Goal: Transaction & Acquisition: Purchase product/service

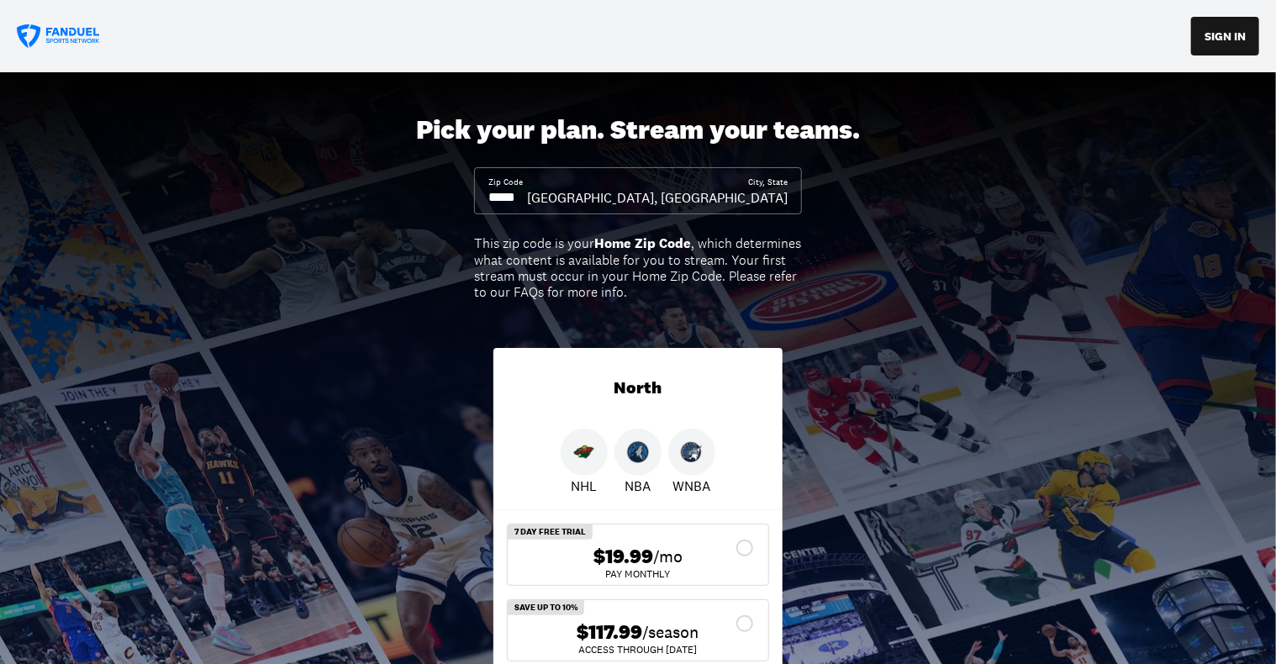
drag, startPoint x: 544, startPoint y: 192, endPoint x: 496, endPoint y: 195, distance: 48.0
click at [496, 195] on input at bounding box center [507, 197] width 39 height 18
click at [522, 197] on input at bounding box center [507, 197] width 39 height 18
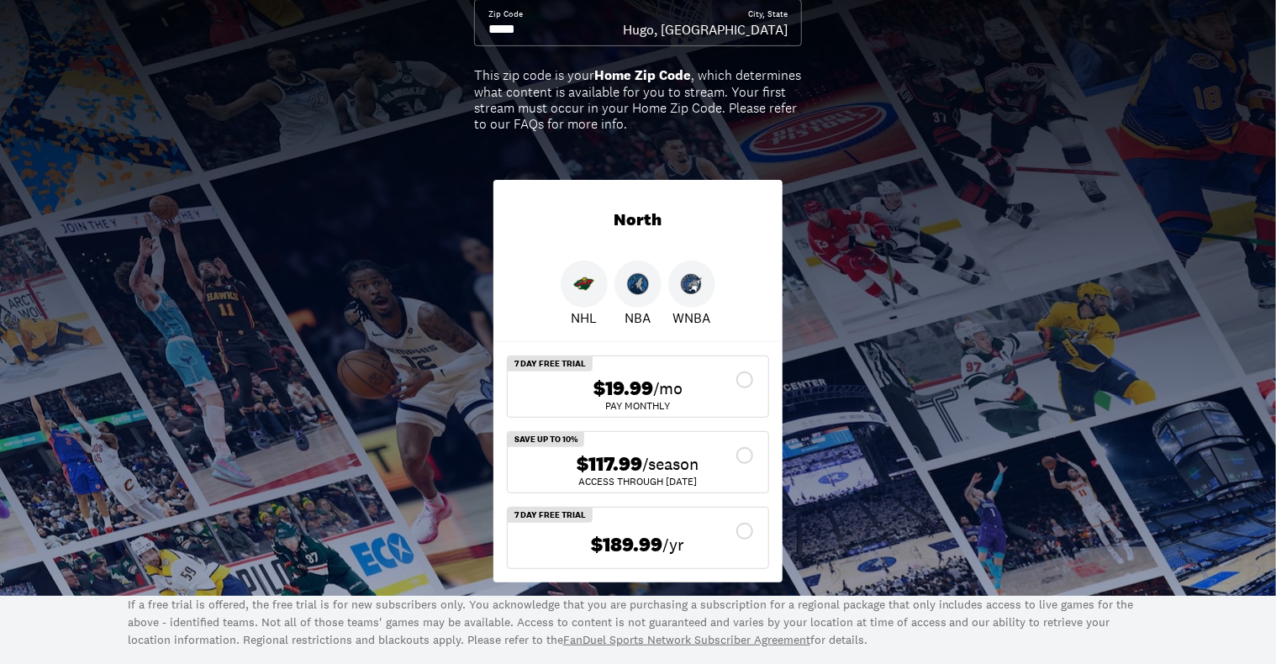
scroll to position [336, 0]
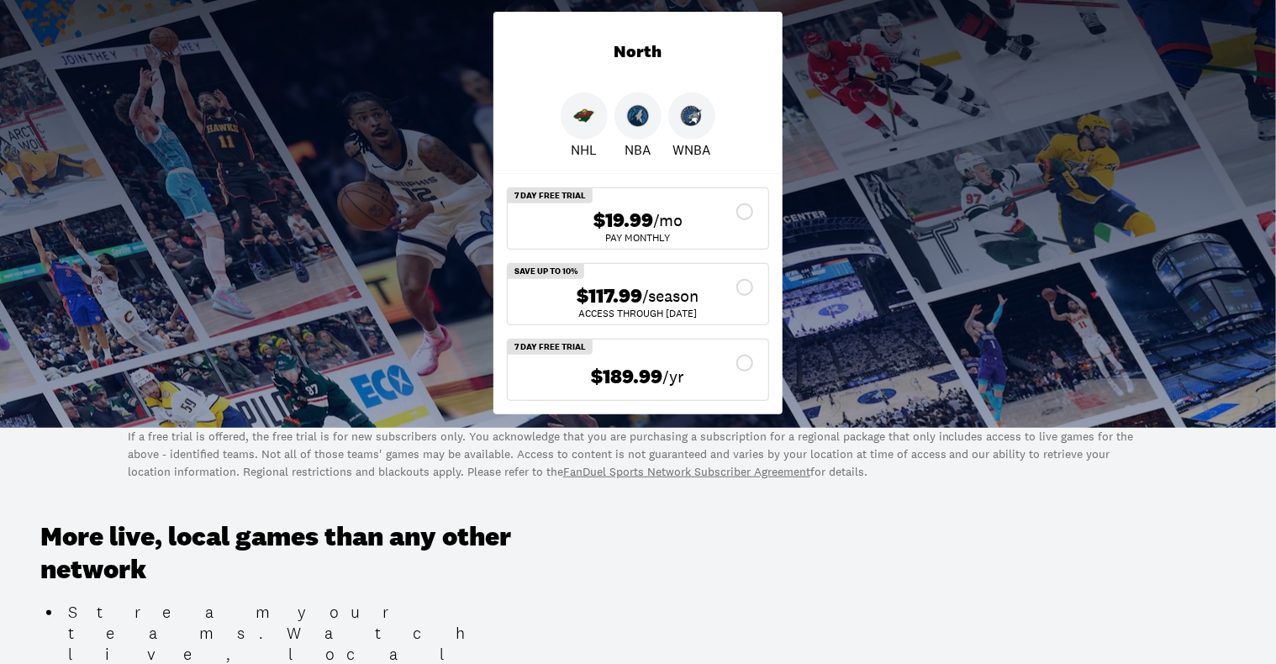
type input "*****"
click at [743, 360] on div "$189.99 /yr" at bounding box center [638, 377] width 234 height 34
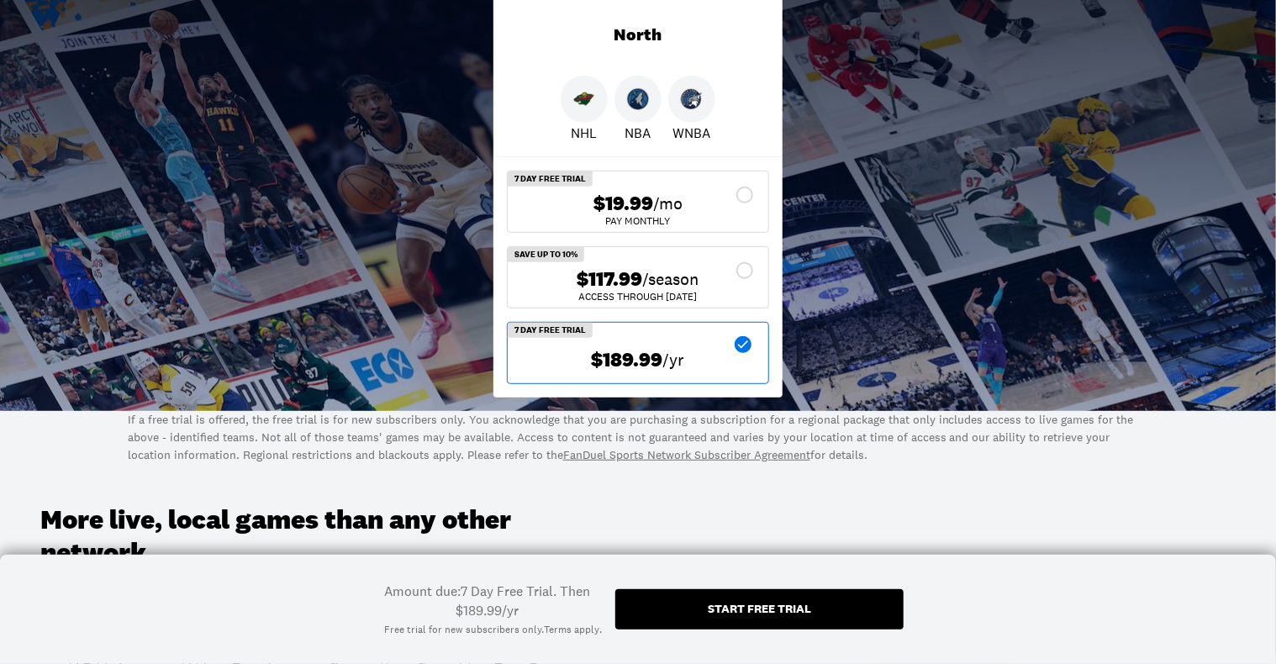
scroll to position [420, 0]
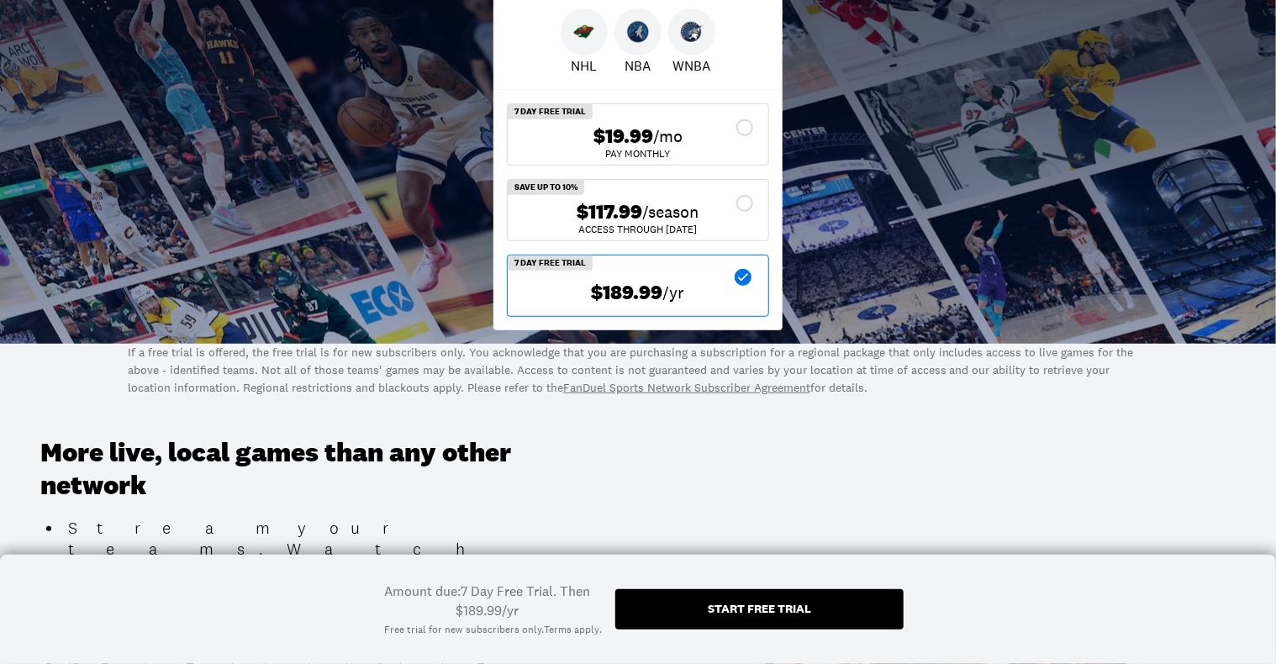
click at [743, 198] on div "$117.99 /season ACCESS THROUGH MAY 1" at bounding box center [638, 210] width 261 height 61
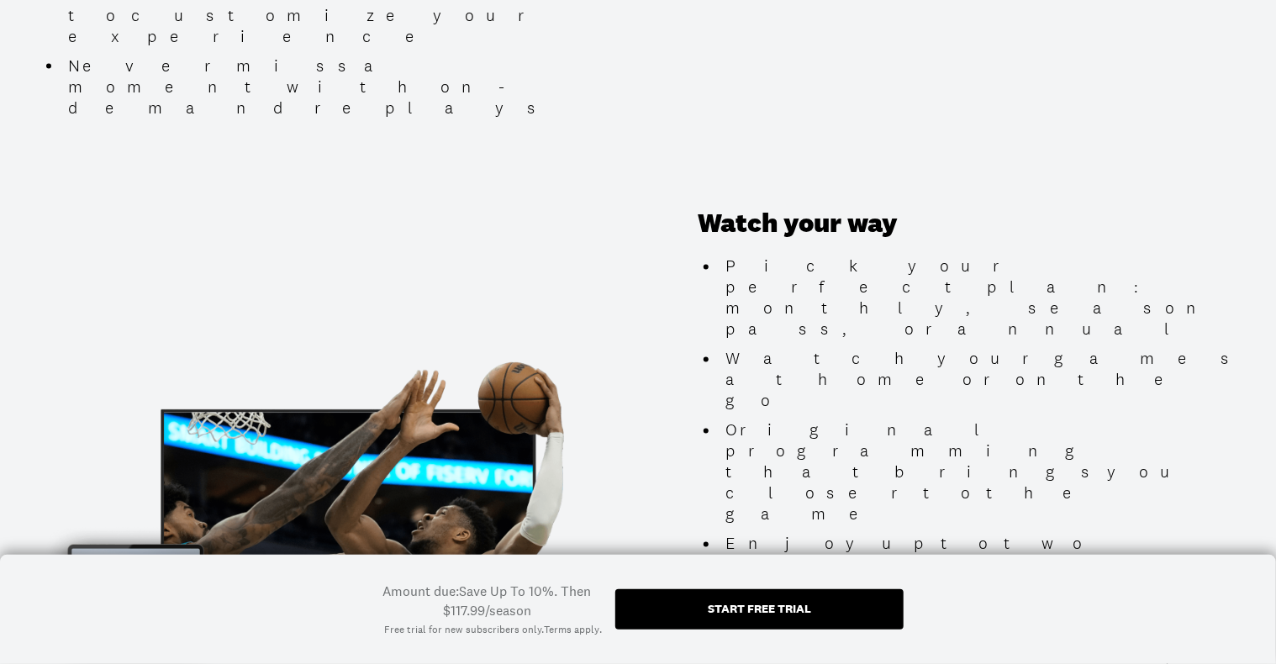
scroll to position [1597, 0]
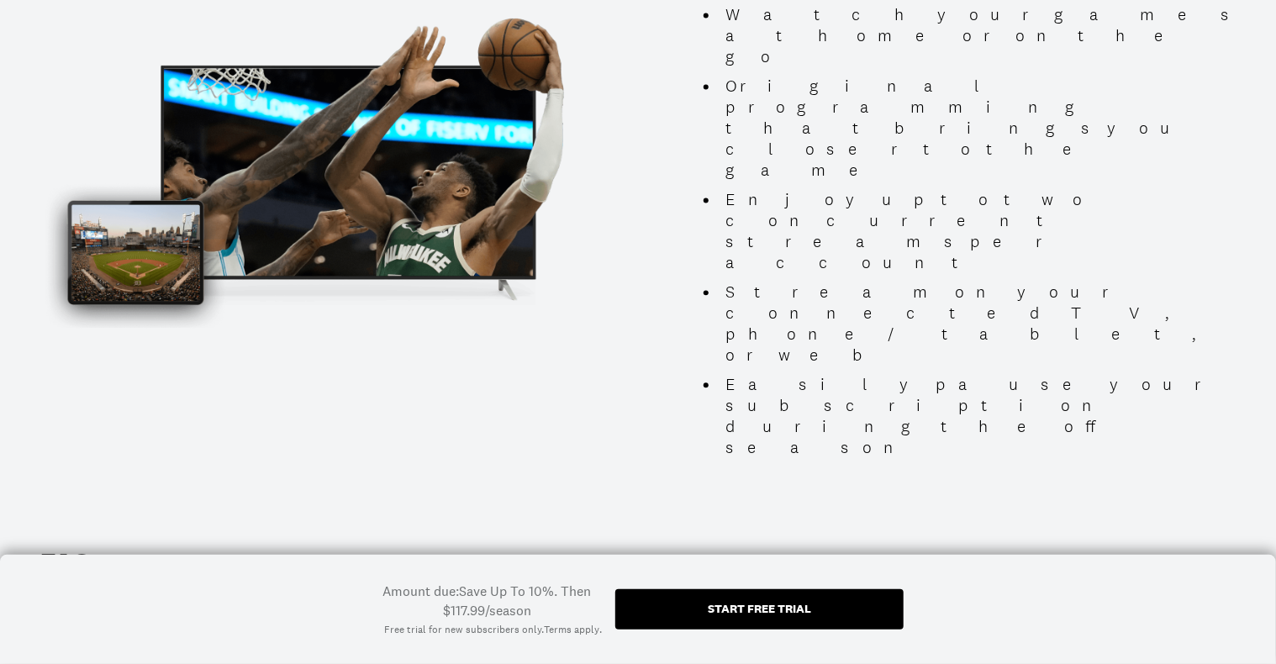
scroll to position [1765, 0]
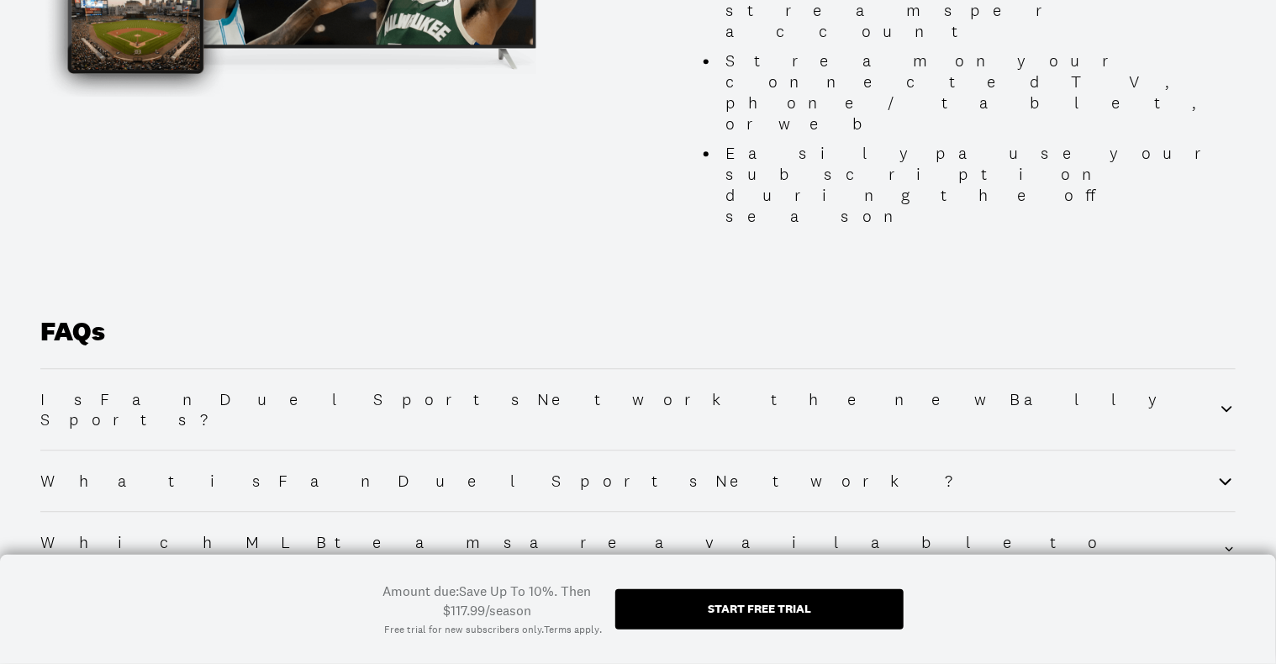
scroll to position [2017, 0]
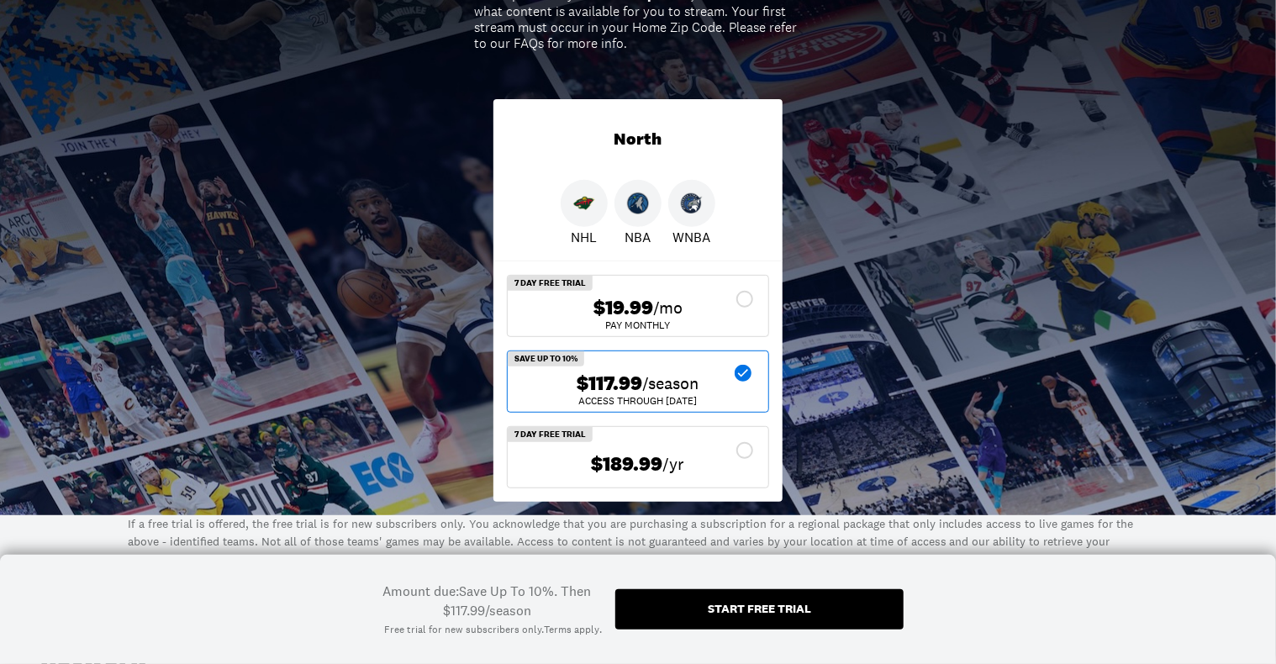
scroll to position [262, 0]
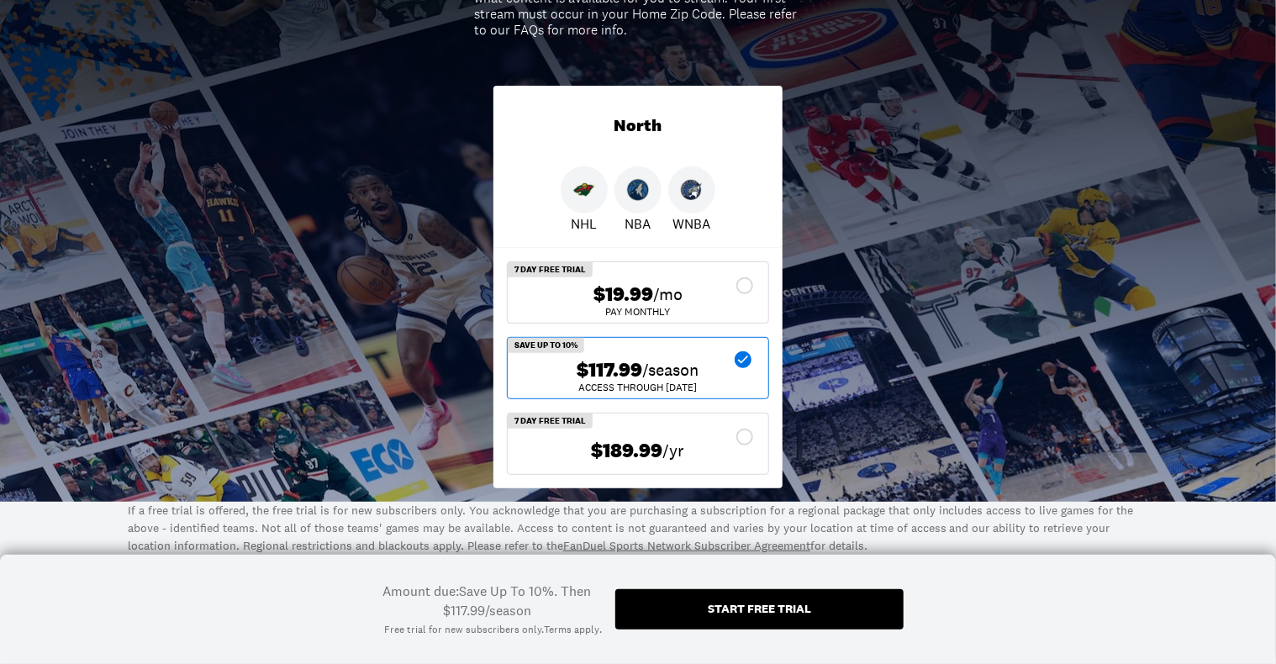
click at [743, 439] on div "$189.99 /yr" at bounding box center [638, 451] width 234 height 24
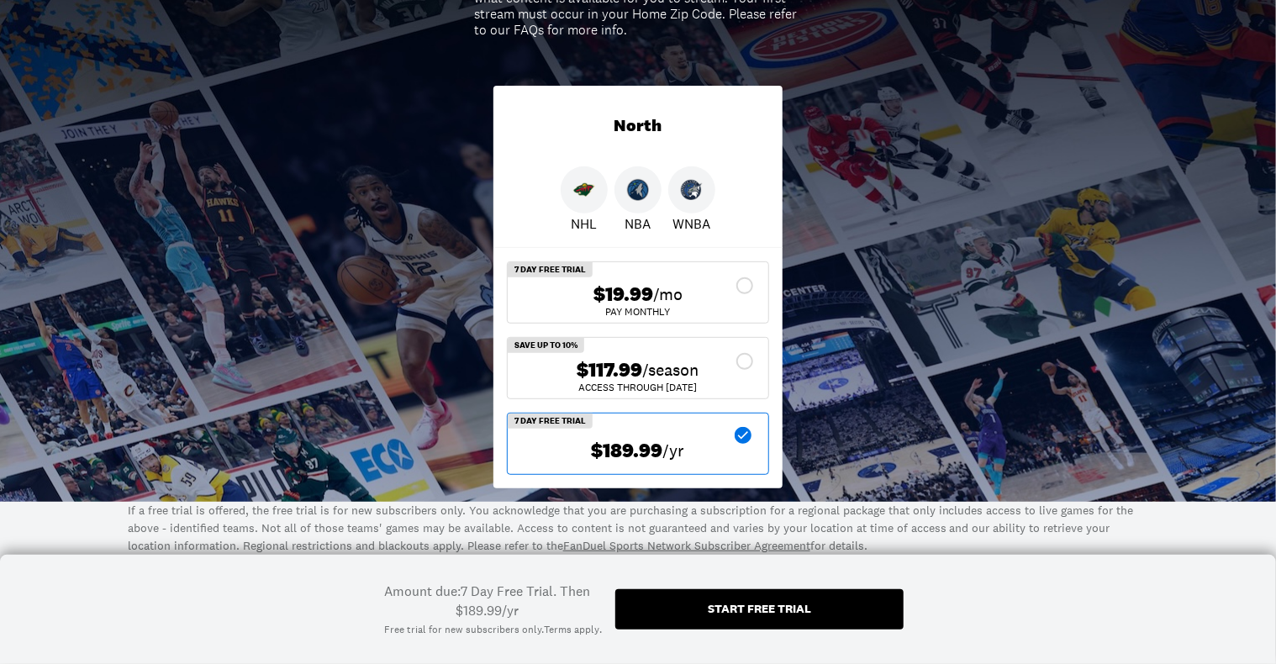
click at [751, 362] on div "$117.99 /season" at bounding box center [638, 370] width 234 height 24
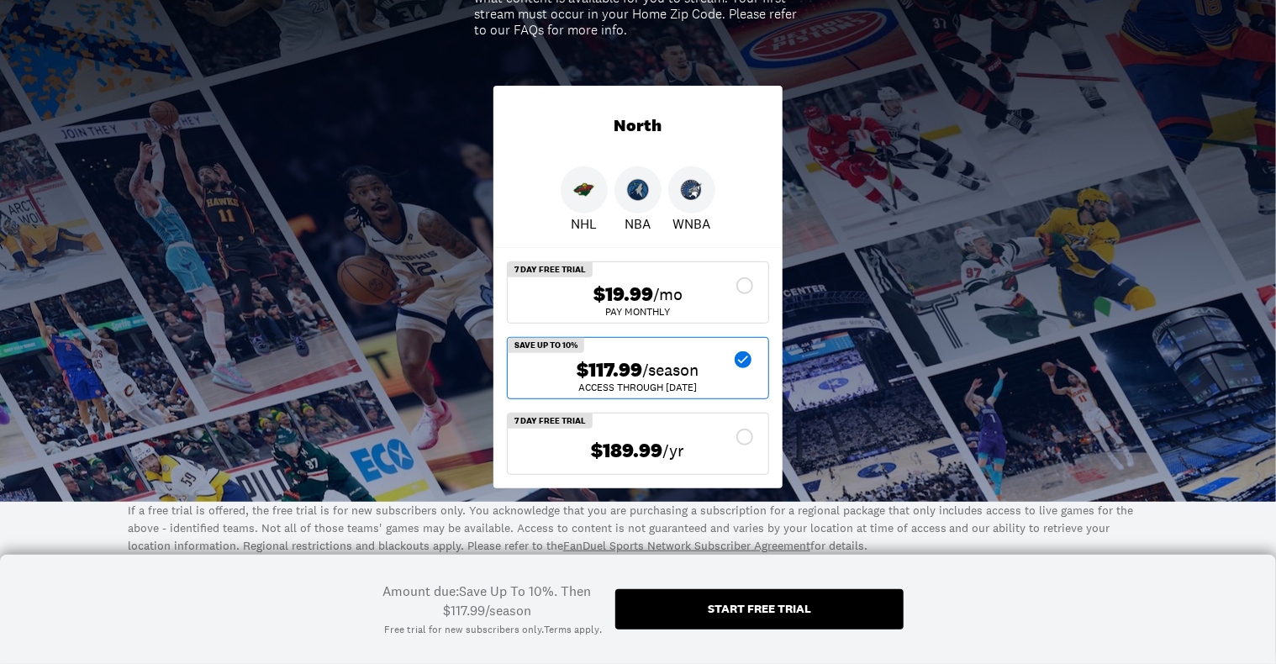
click at [751, 429] on icon at bounding box center [745, 437] width 20 height 20
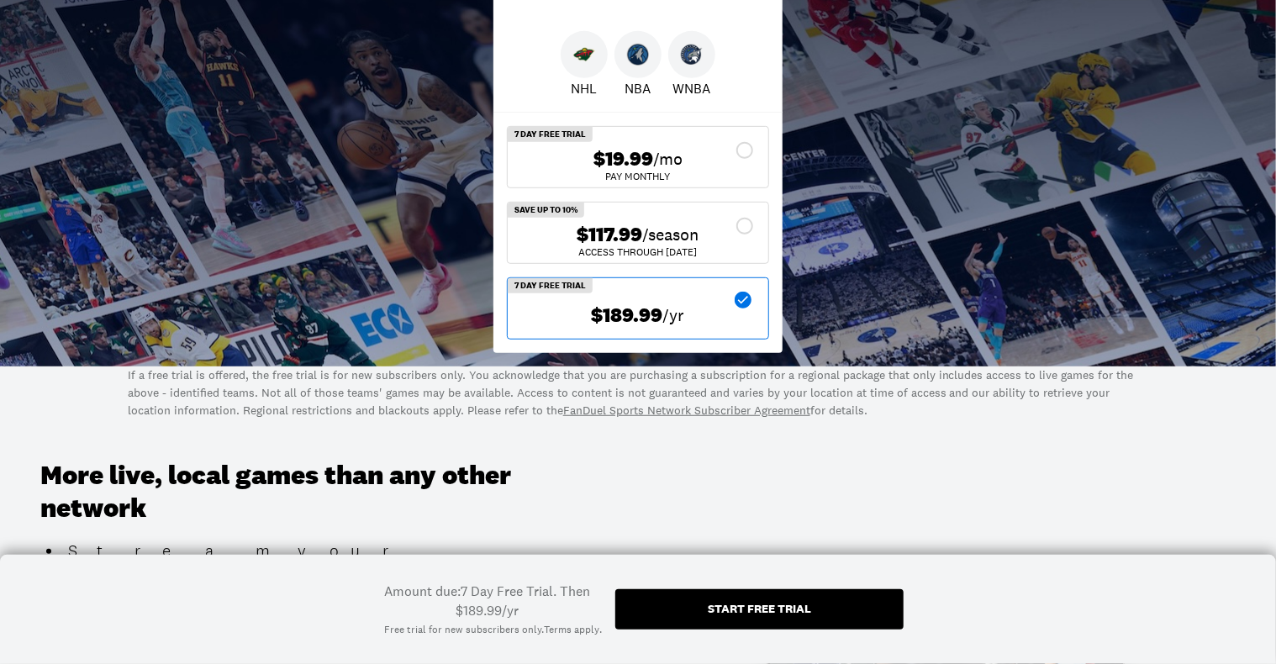
scroll to position [430, 0]
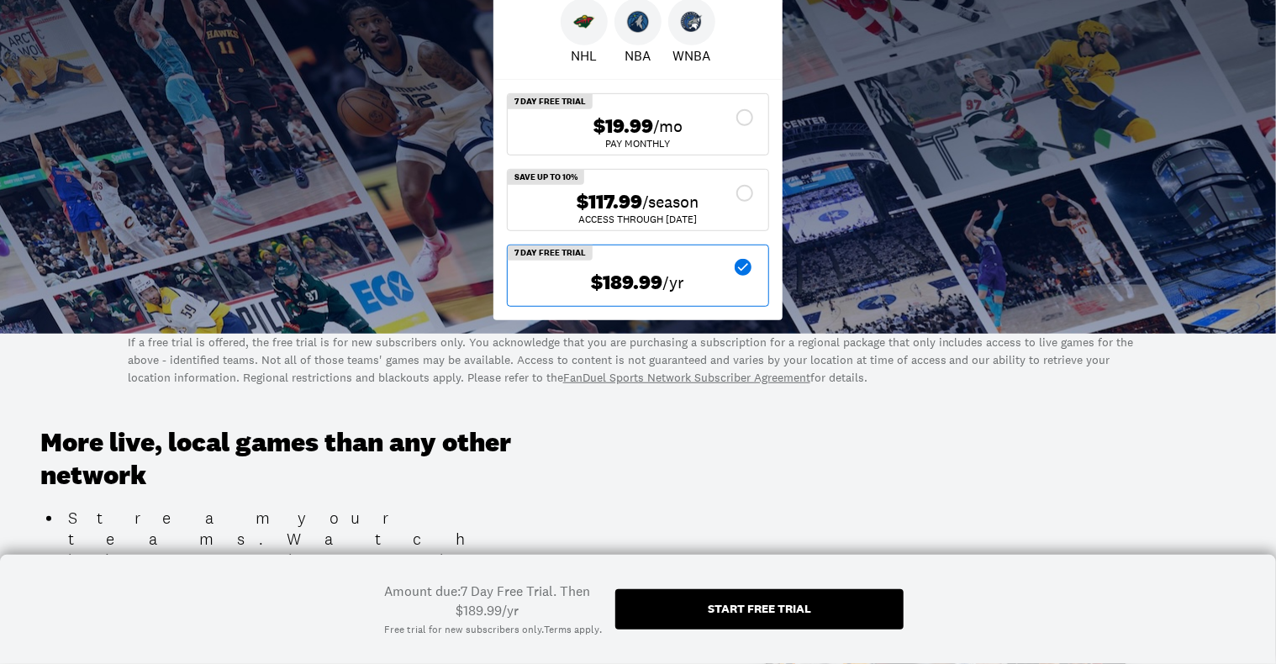
click at [740, 192] on div "$117.99 /season" at bounding box center [638, 202] width 234 height 24
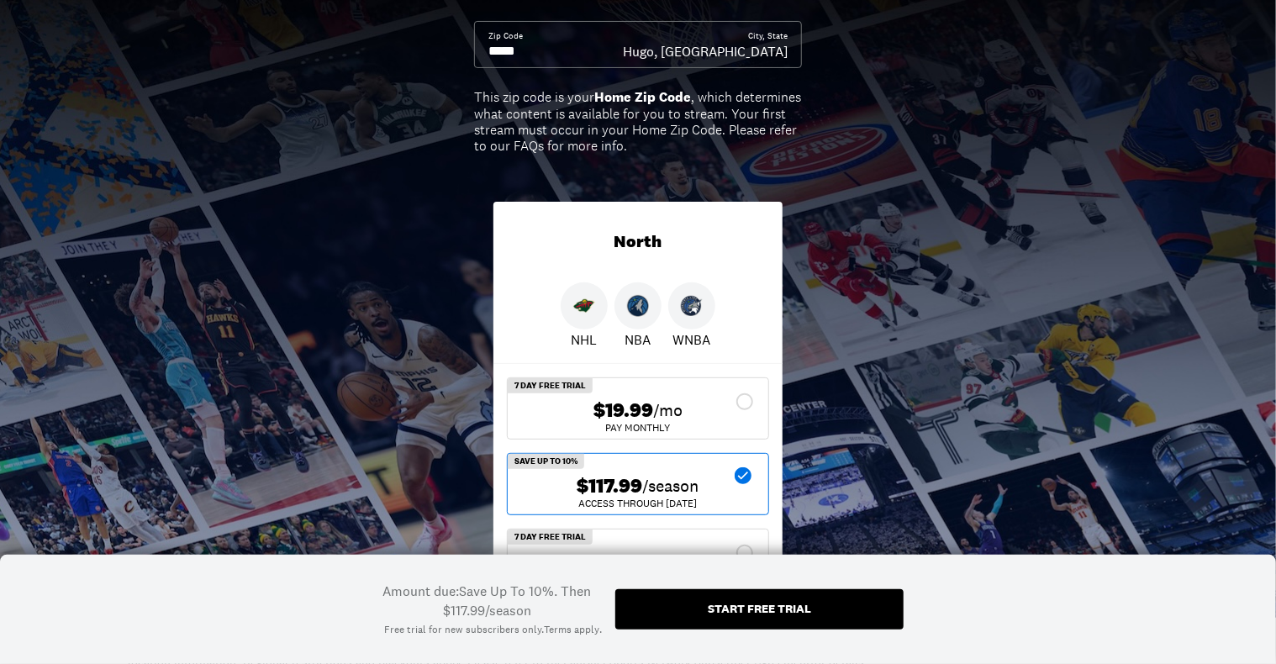
scroll to position [252, 0]
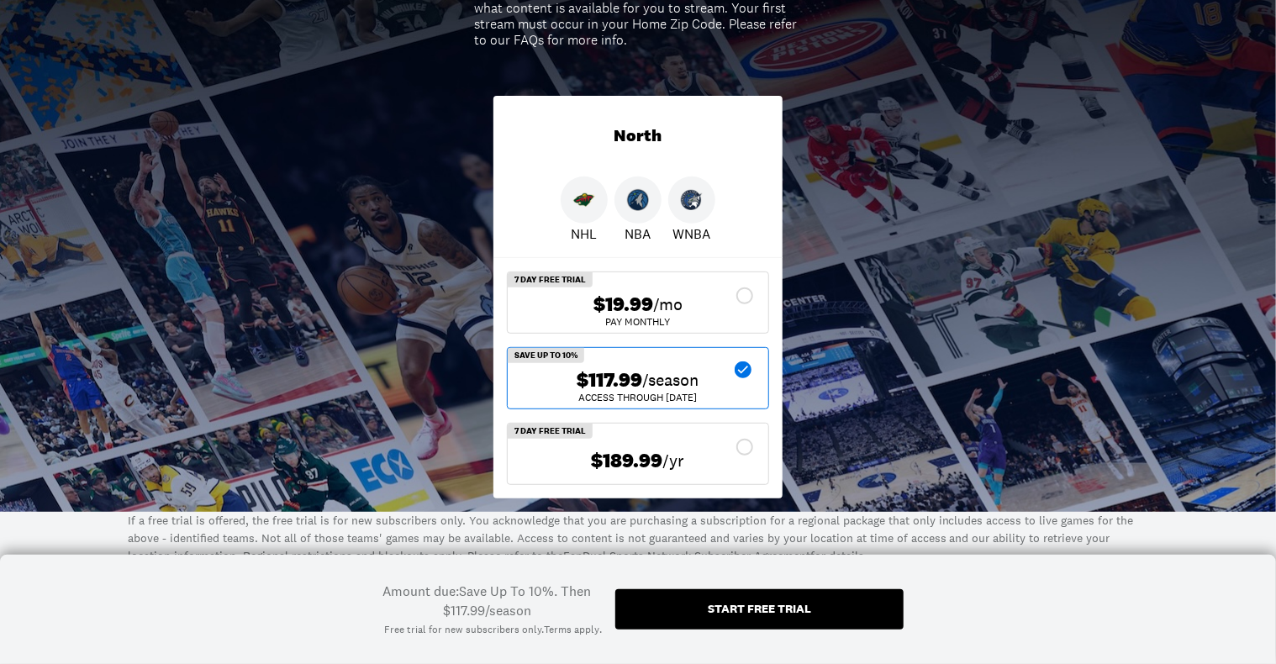
click at [837, 608] on div "Start free trial" at bounding box center [759, 609] width 288 height 40
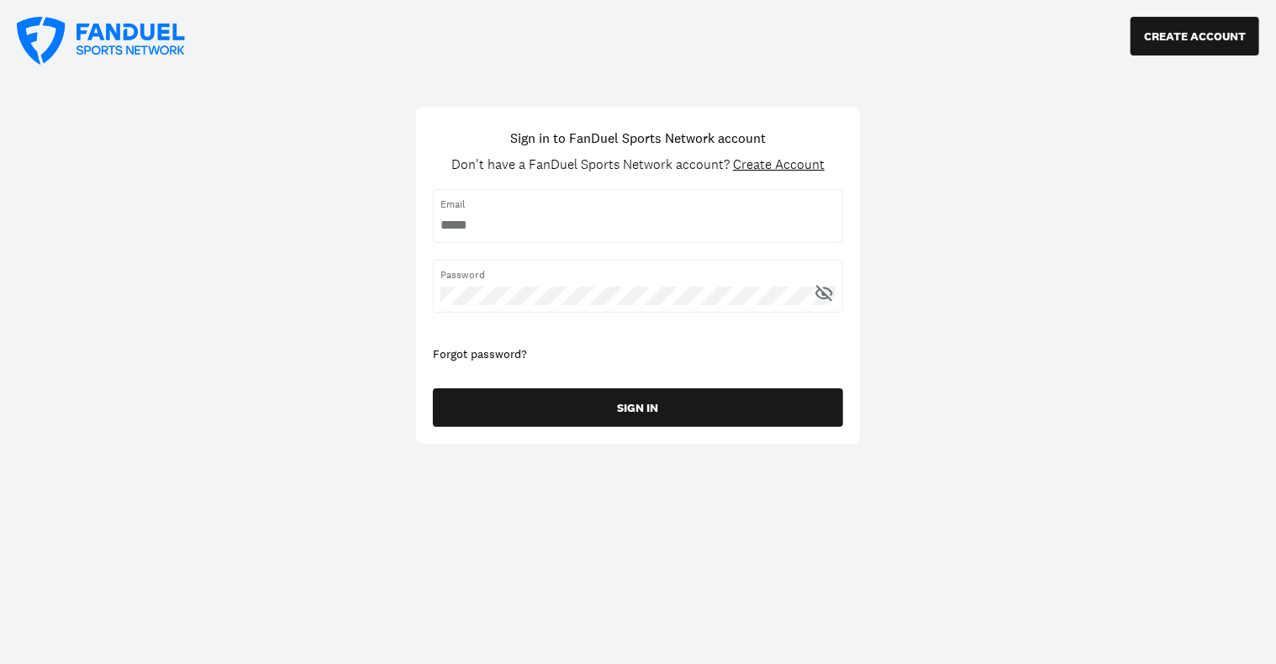
click at [474, 213] on div "Email" at bounding box center [638, 215] width 410 height 53
click at [467, 228] on input "username" at bounding box center [637, 225] width 395 height 18
type input "**********"
click at [804, 165] on span "Create Account" at bounding box center [779, 164] width 92 height 18
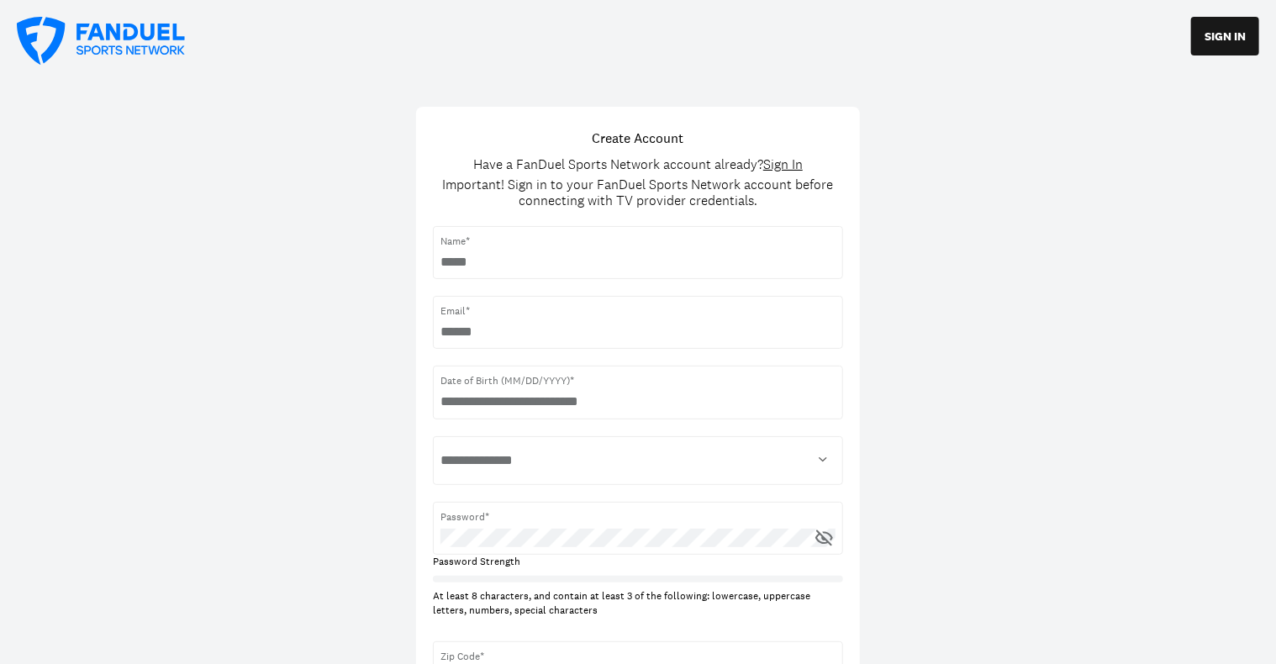
click at [489, 253] on input "text" at bounding box center [637, 262] width 395 height 18
type input "**********"
click at [528, 399] on input "text" at bounding box center [637, 402] width 395 height 18
type input "**********"
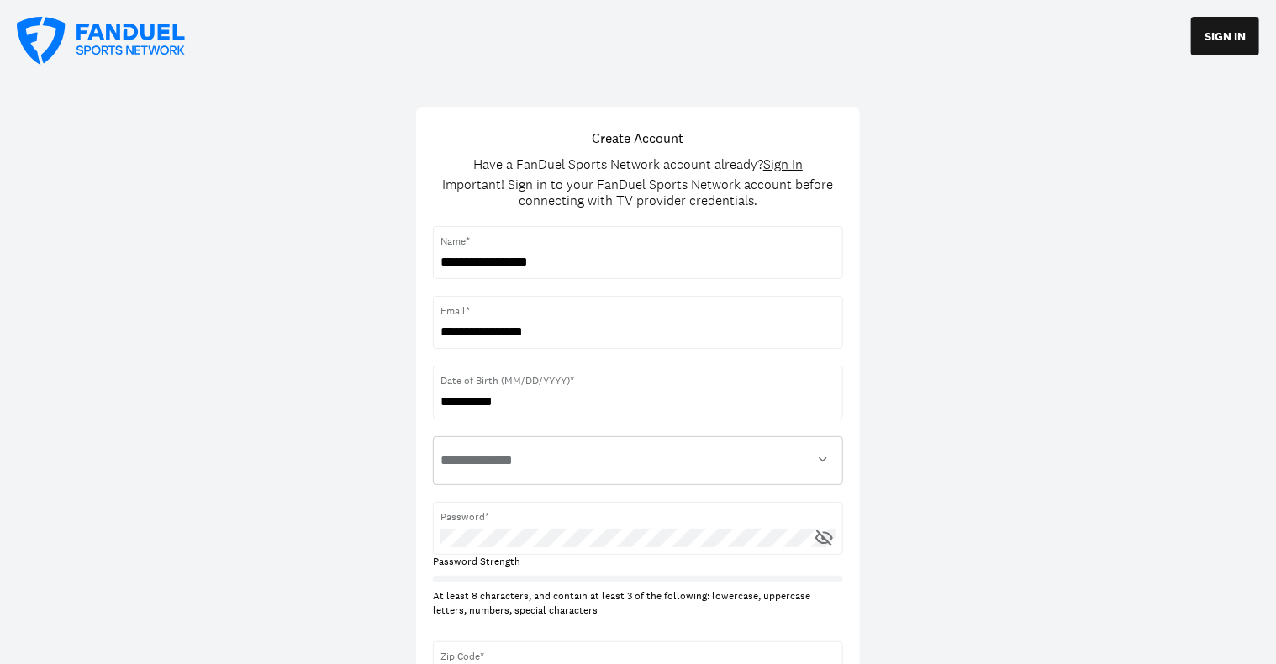
click at [531, 452] on select "**********" at bounding box center [637, 461] width 395 height 34
select select "******"
click at [440, 444] on select "**********" at bounding box center [637, 461] width 395 height 34
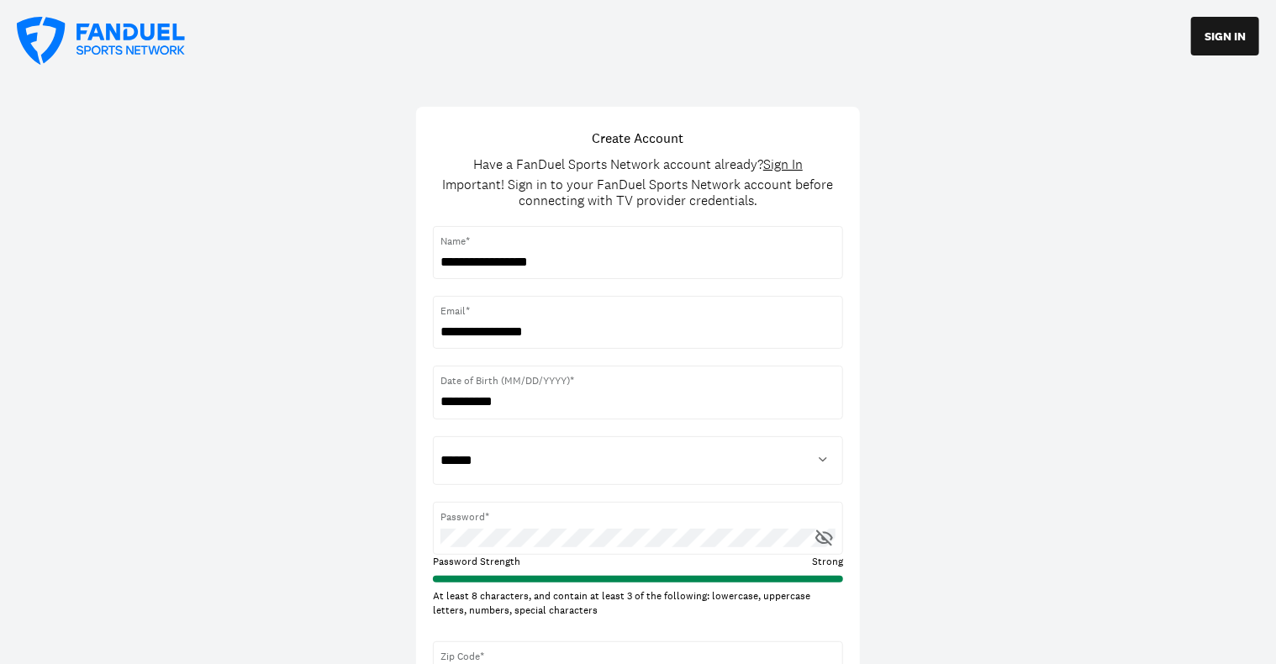
click at [829, 540] on icon at bounding box center [823, 538] width 17 height 16
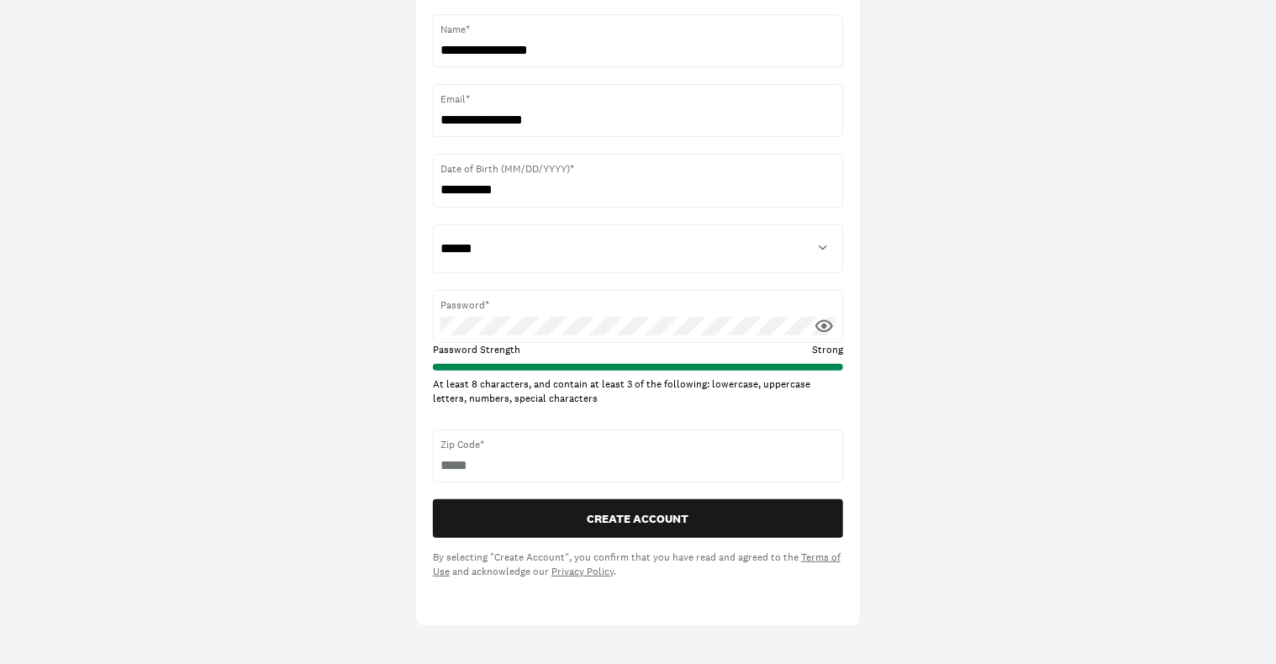
scroll to position [252, 0]
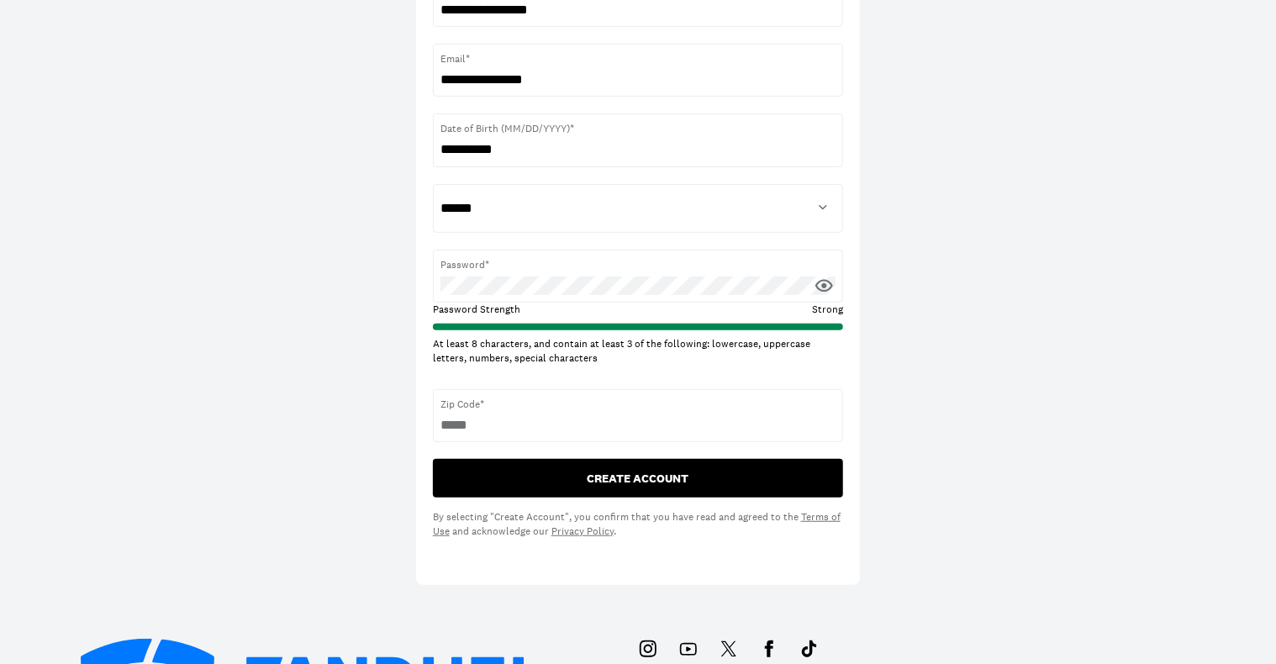
click at [623, 473] on button "CREATE ACCOUNT" at bounding box center [638, 478] width 410 height 39
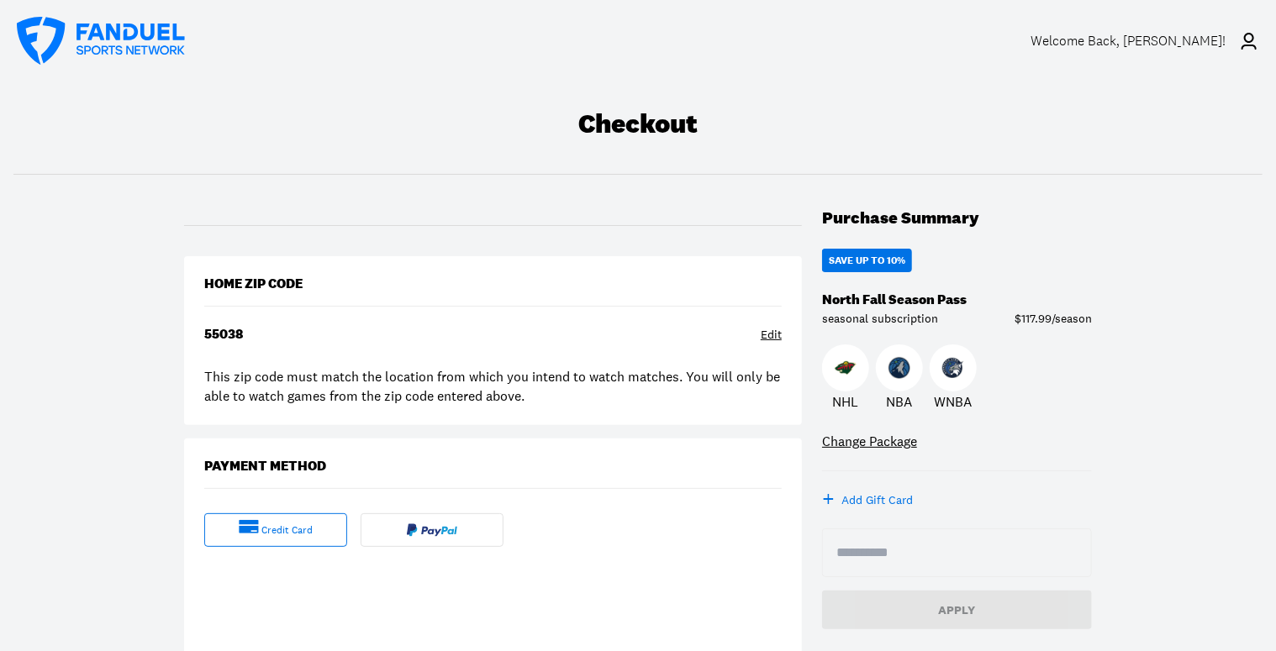
click at [894, 440] on div "Change Package" at bounding box center [869, 441] width 95 height 18
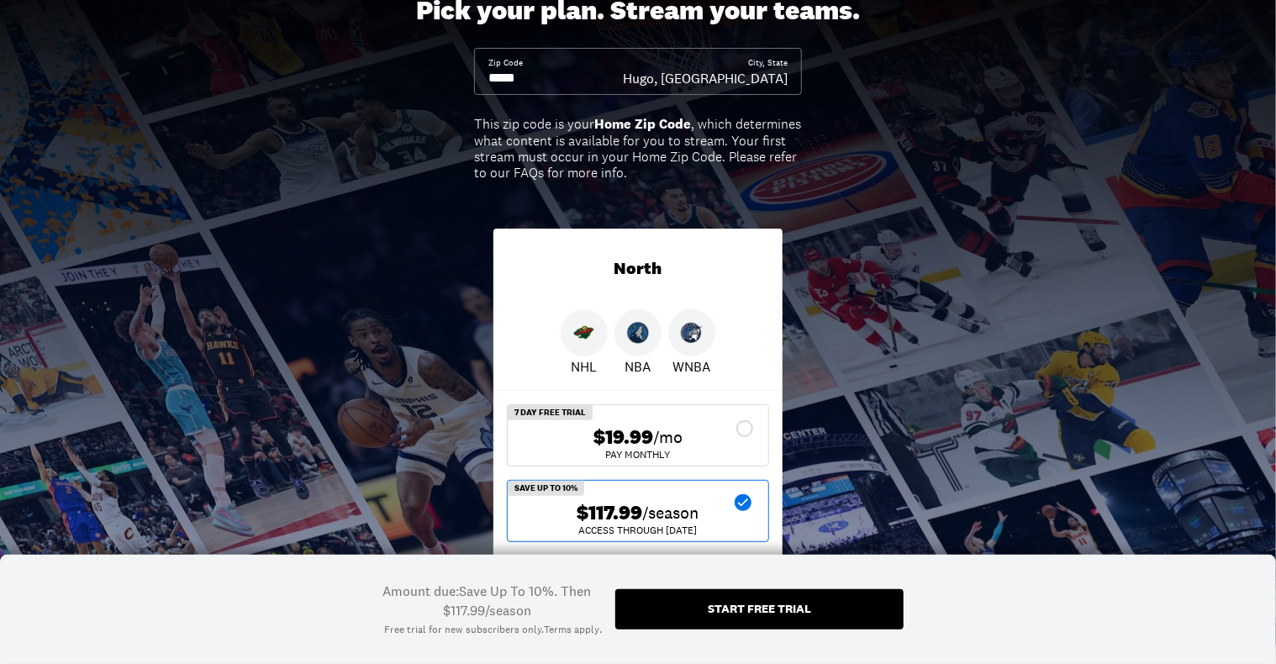
scroll to position [252, 0]
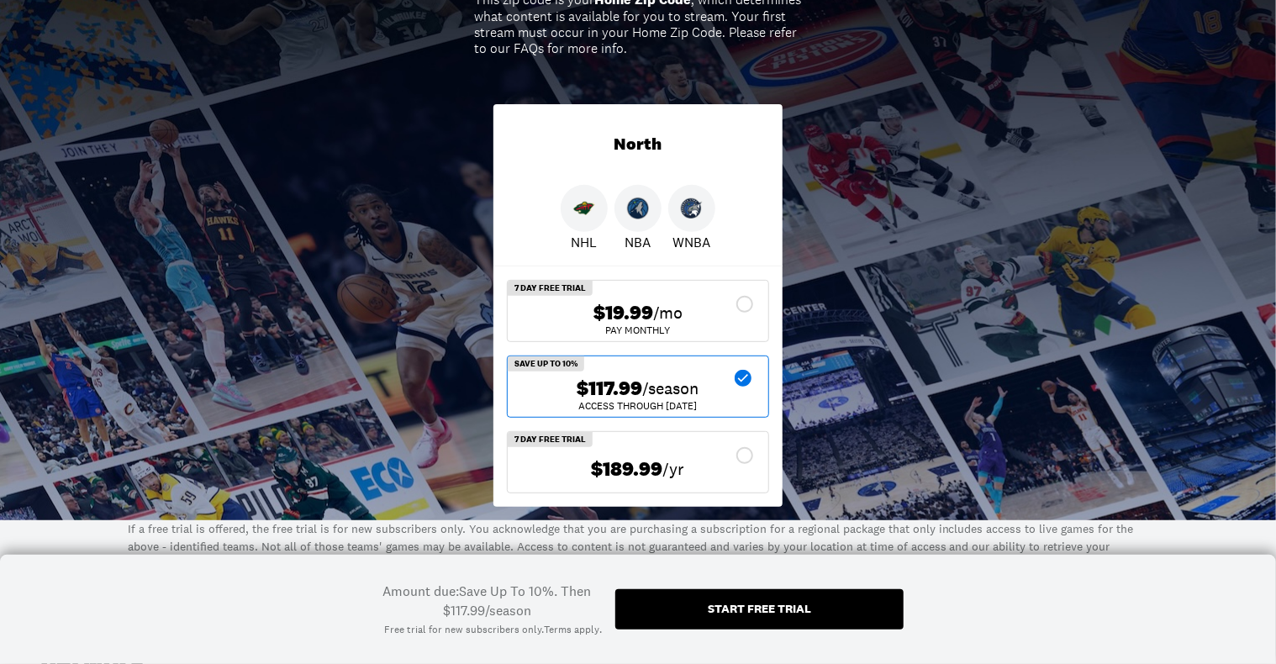
click at [619, 457] on span "$189.99" at bounding box center [627, 469] width 71 height 24
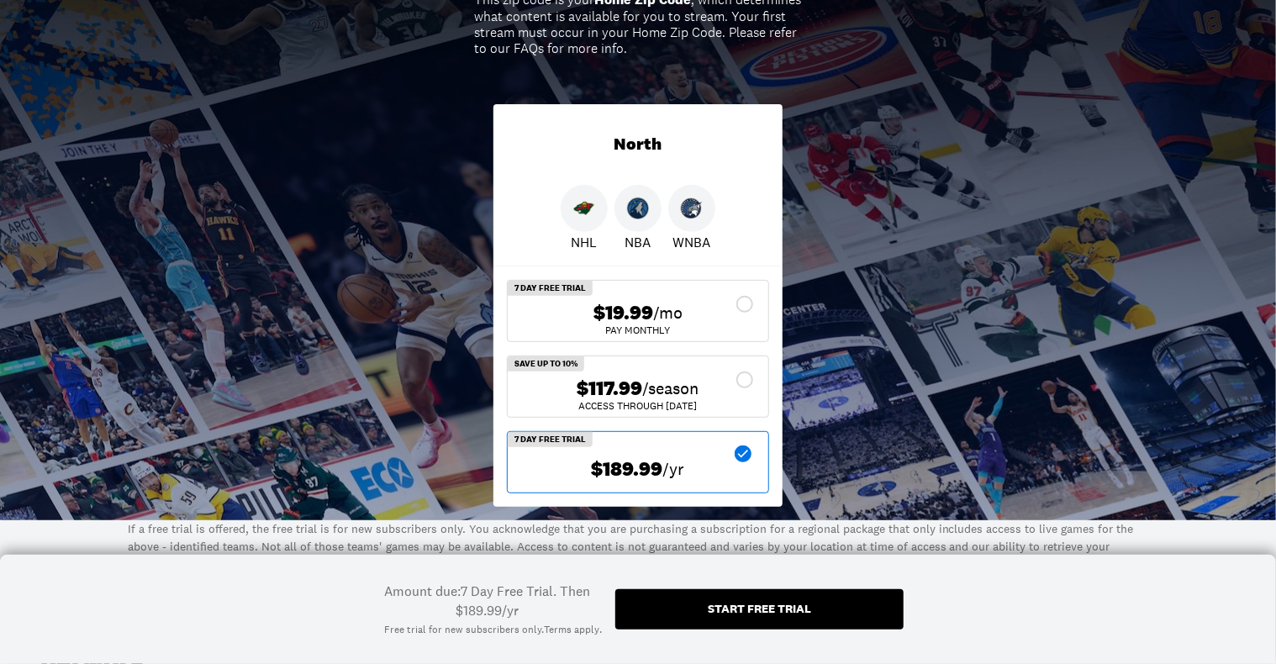
click at [859, 604] on div "Start free trial" at bounding box center [759, 609] width 288 height 40
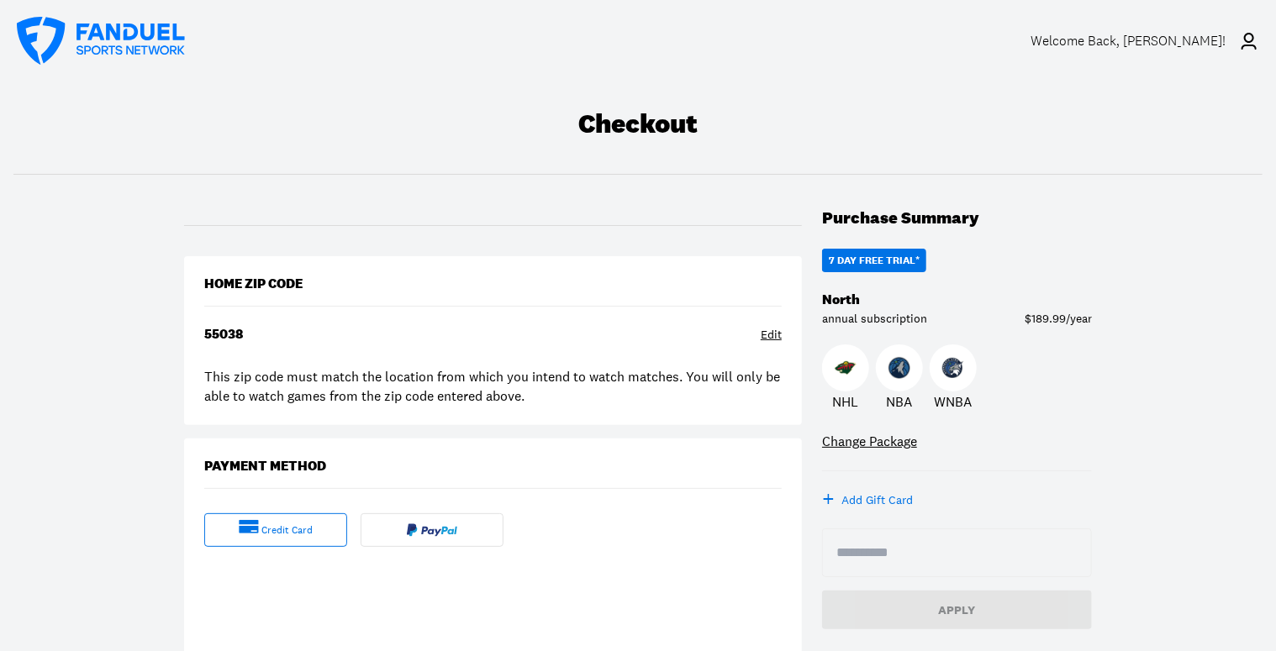
click at [879, 441] on div "Change Package" at bounding box center [869, 441] width 95 height 18
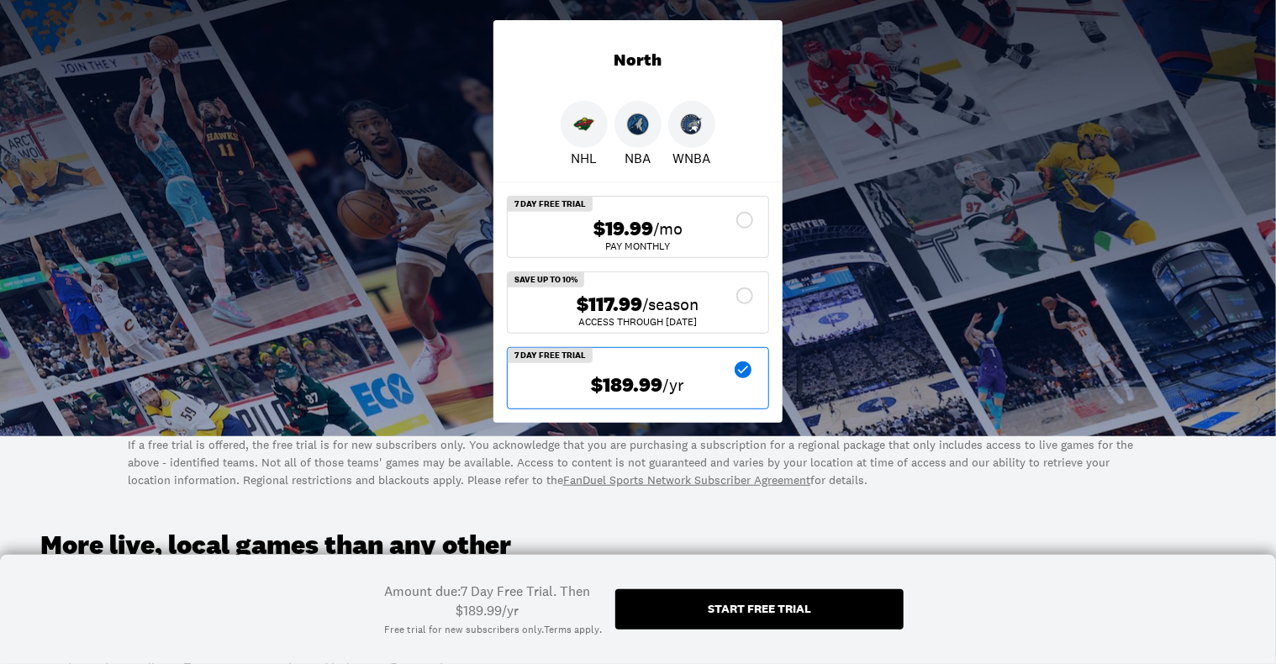
scroll to position [420, 0]
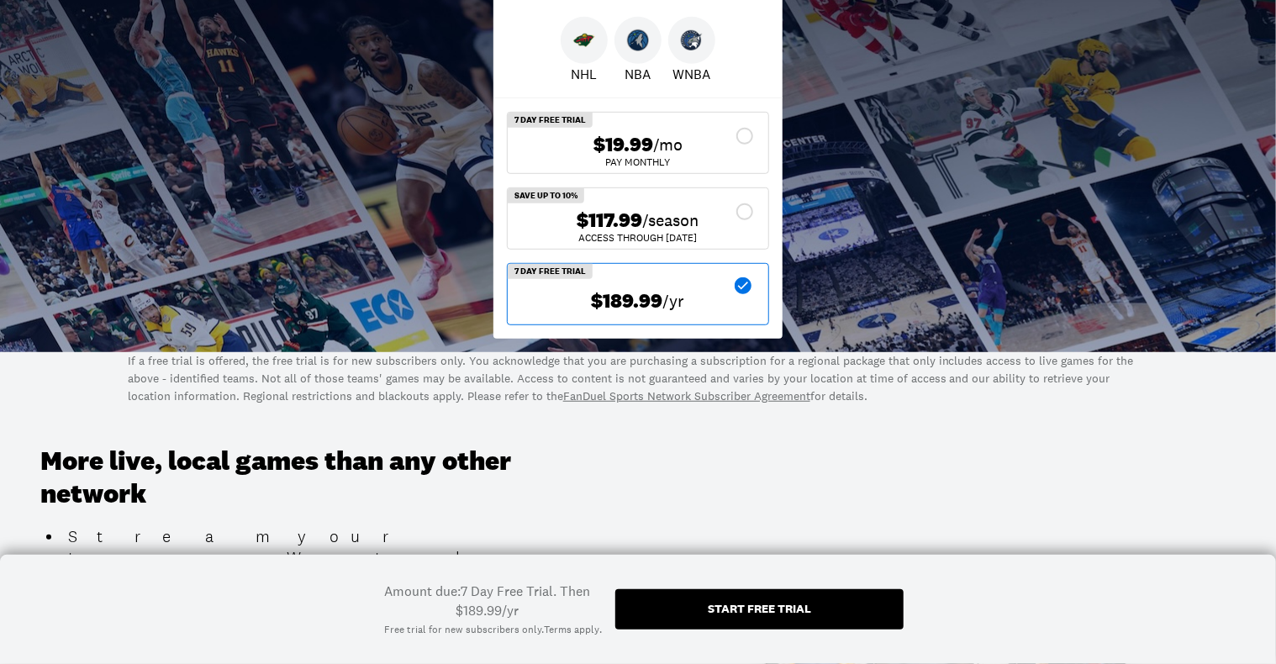
click at [747, 210] on div "$117.99 /season" at bounding box center [638, 220] width 234 height 24
click at [762, 607] on div "Start free trial" at bounding box center [759, 609] width 103 height 12
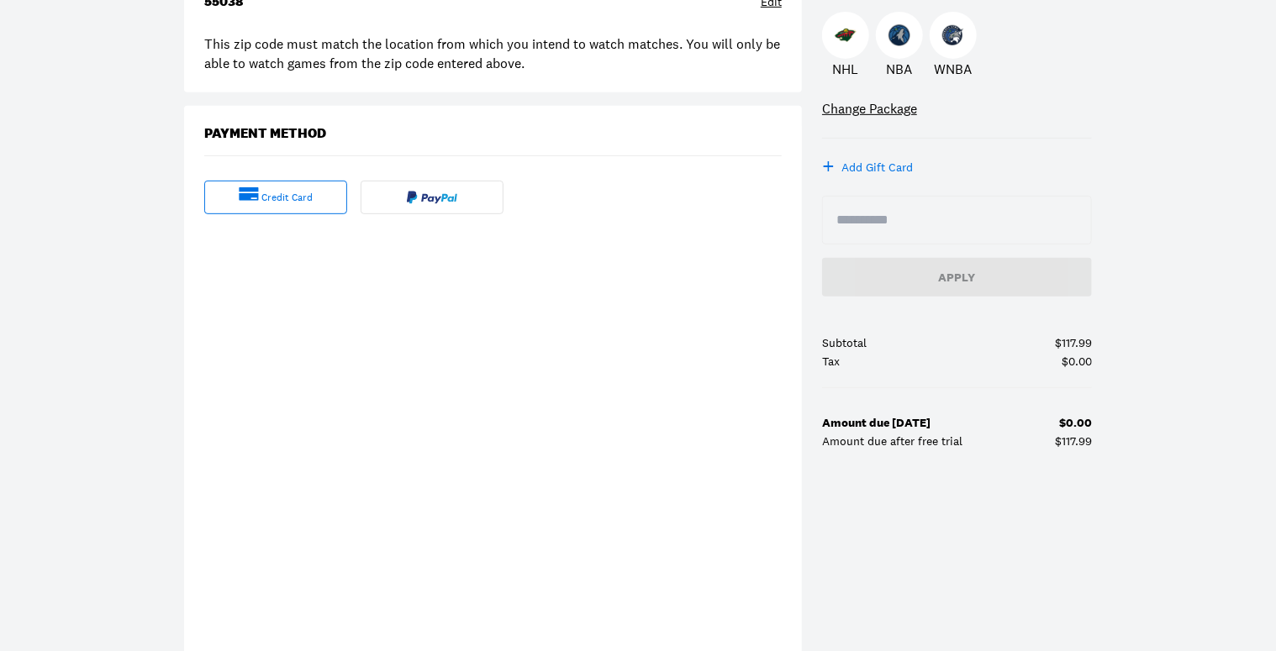
scroll to position [336, 0]
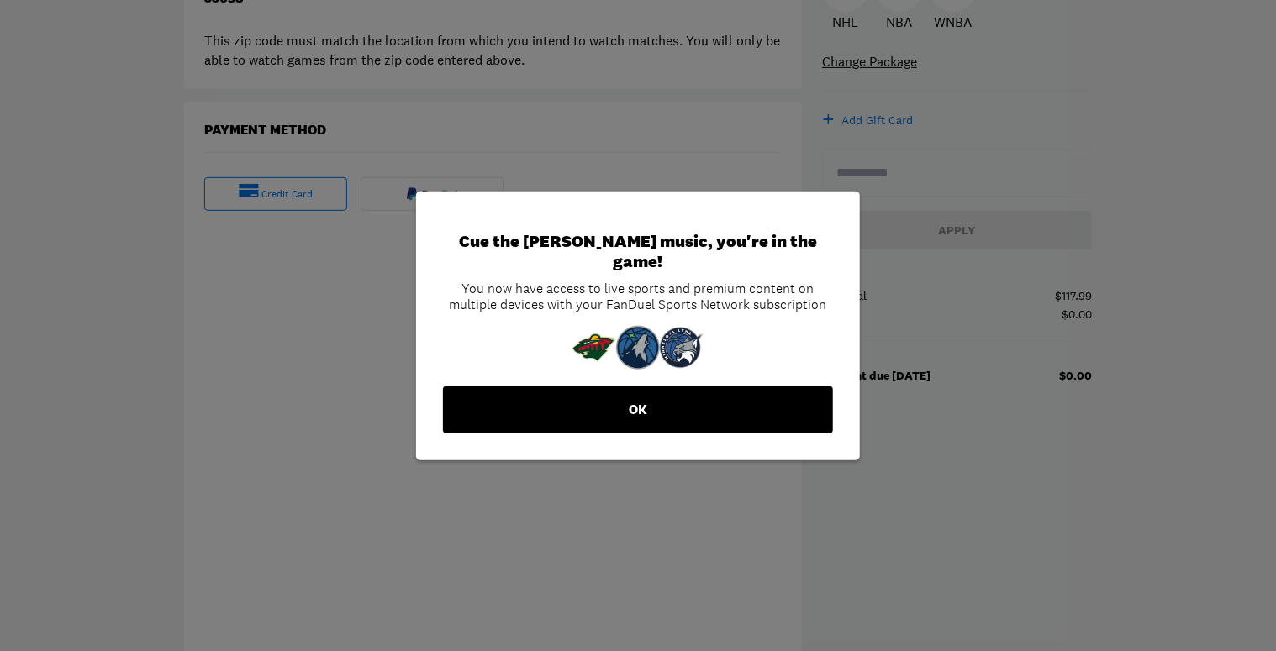
click at [753, 387] on button "OK" at bounding box center [638, 410] width 390 height 47
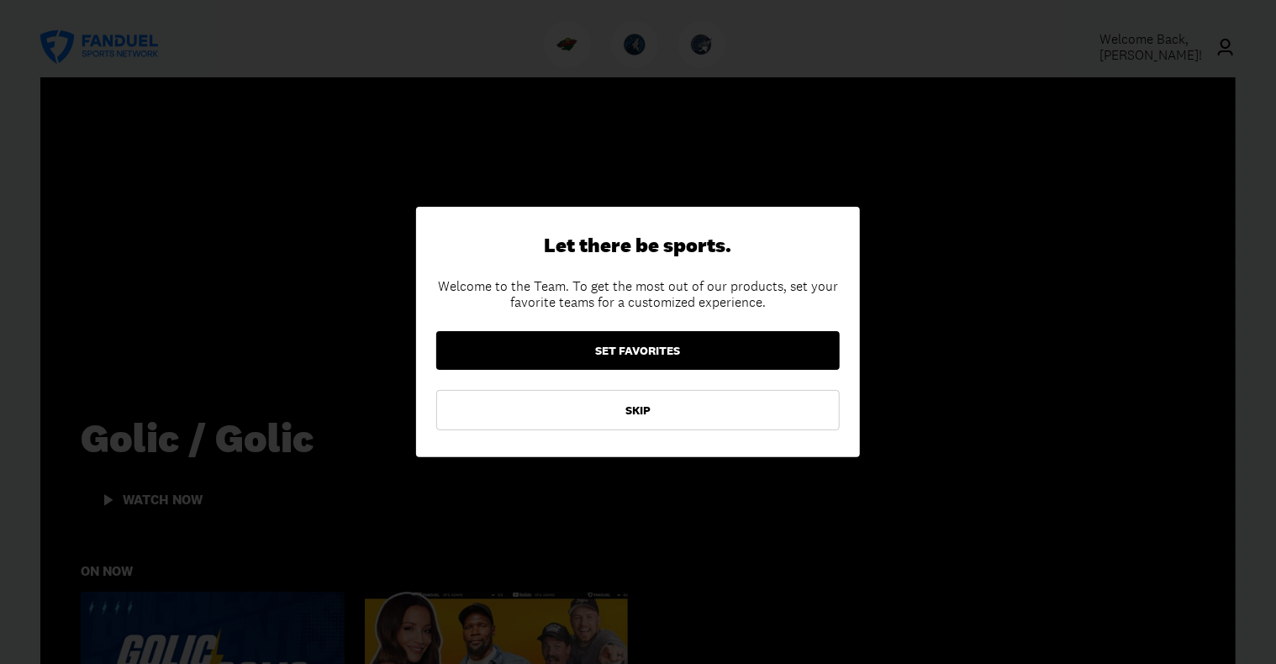
click at [679, 349] on button "SET FAVORITES" at bounding box center [637, 350] width 403 height 39
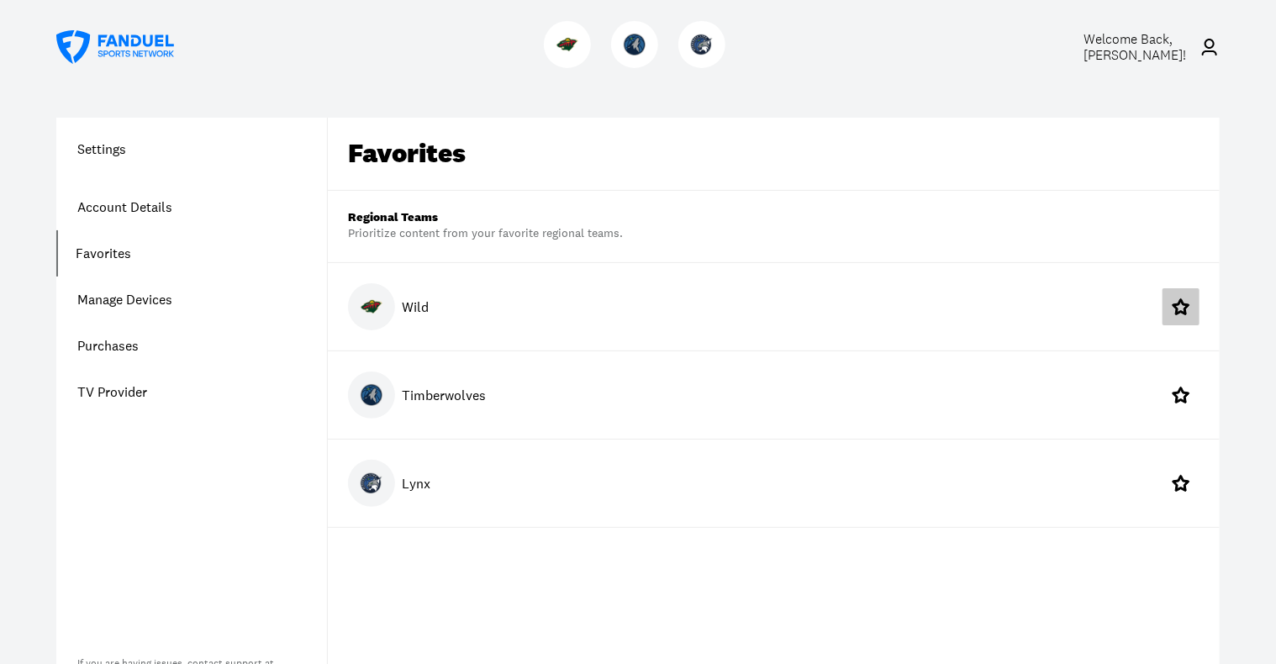
click at [1179, 304] on icon at bounding box center [1180, 306] width 17 height 16
click at [142, 298] on link "Manage Devices" at bounding box center [191, 300] width 271 height 46
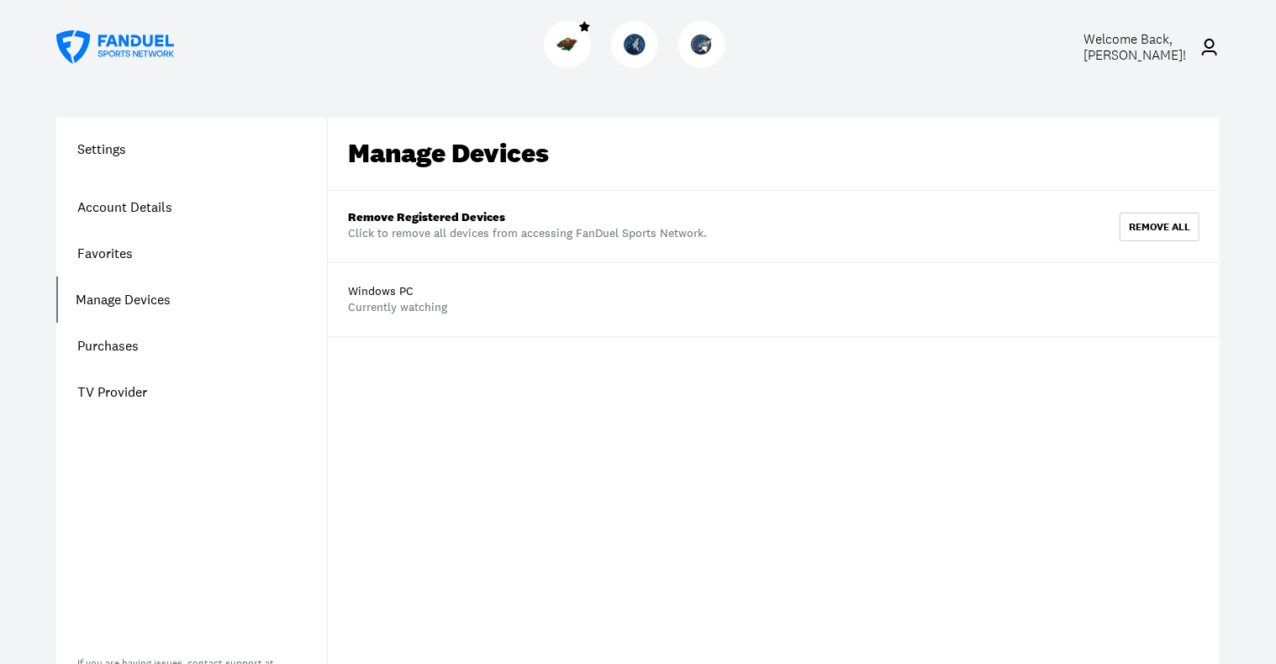
click at [109, 390] on link "TV Provider" at bounding box center [191, 392] width 271 height 46
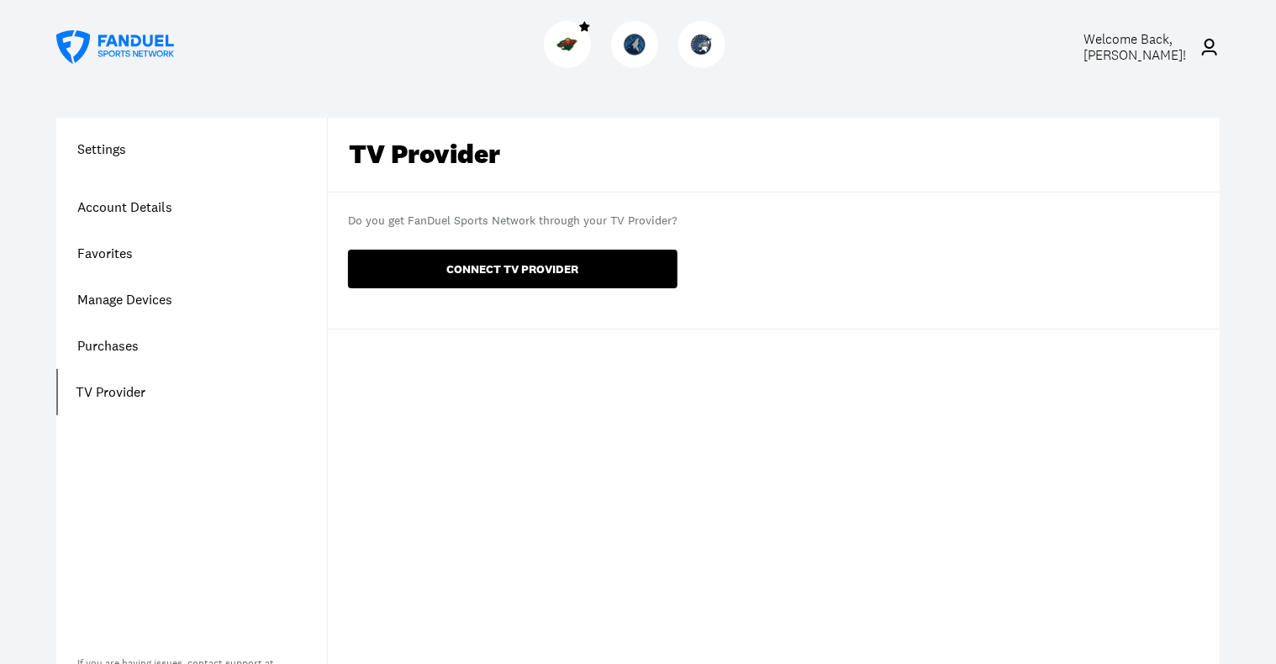
click at [598, 268] on button "CONNECT TV PROVIDER" at bounding box center [512, 269] width 329 height 39
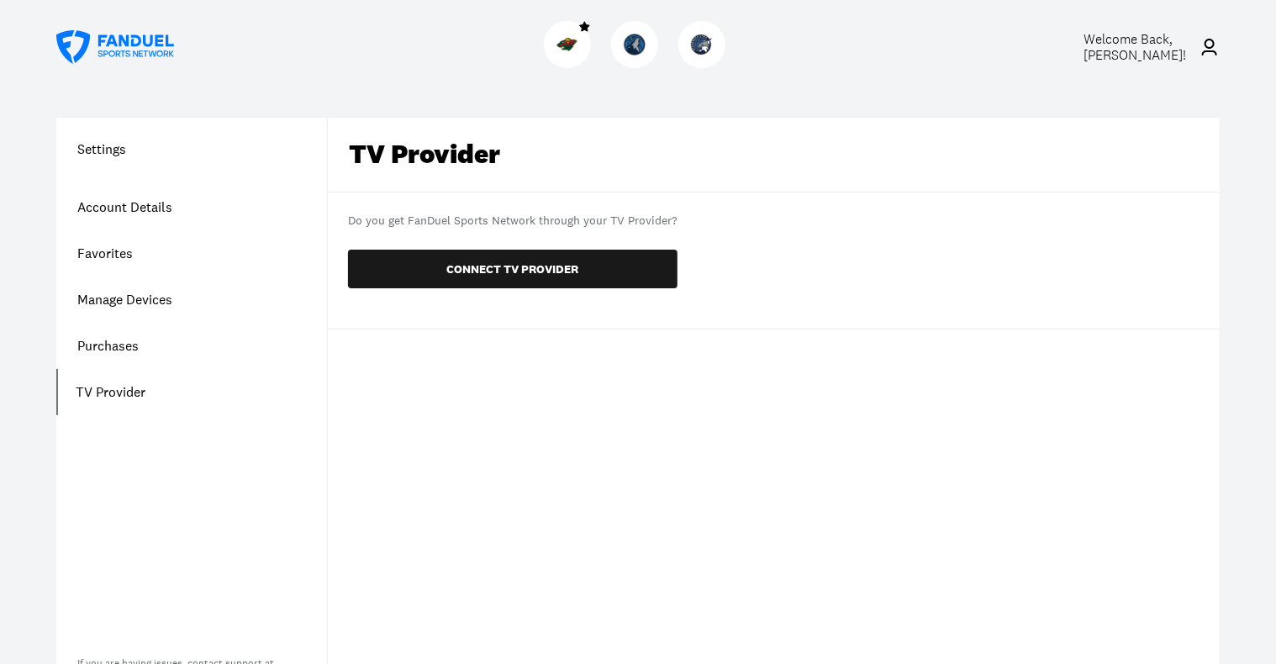
click at [110, 344] on link "Purchases" at bounding box center [191, 346] width 271 height 46
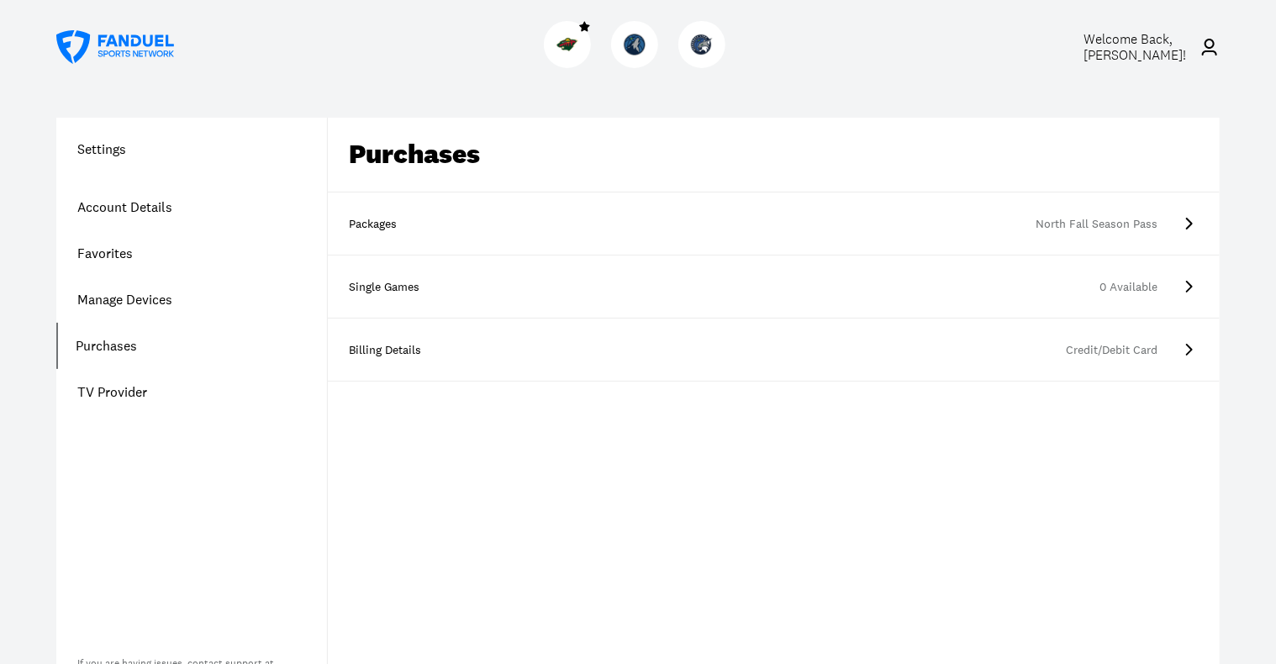
click at [1146, 219] on div "North Fall Season Pass" at bounding box center [805, 224] width 703 height 17
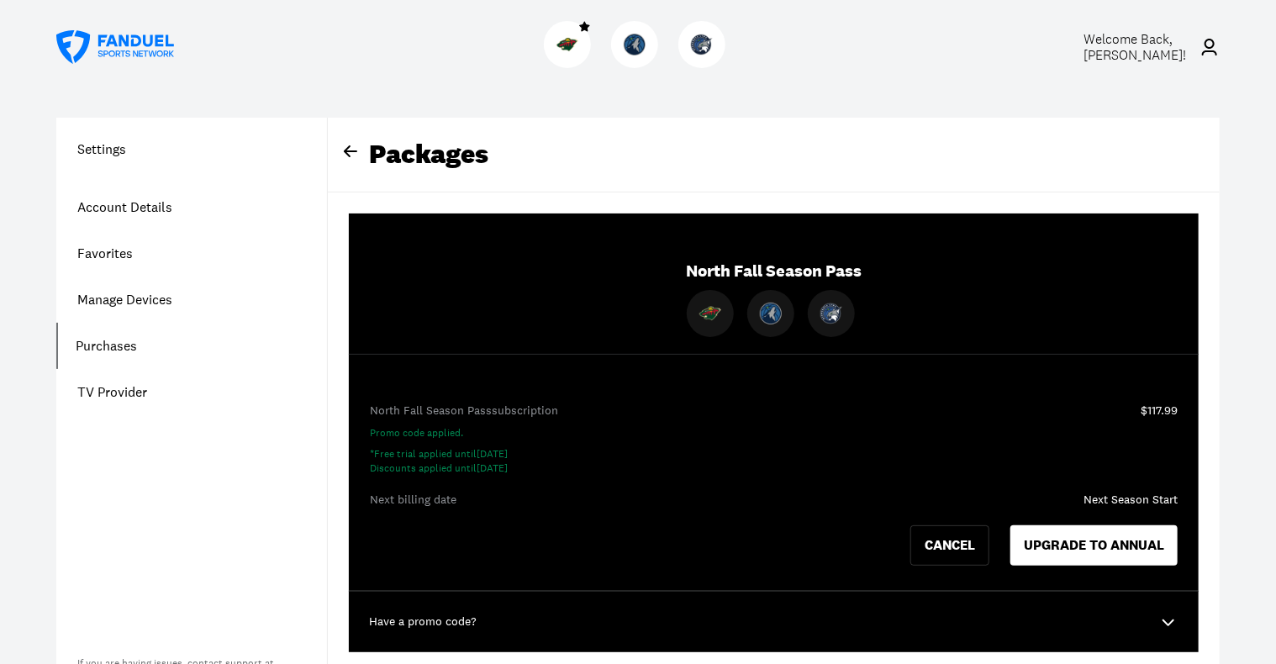
click at [108, 150] on h1 "Settings" at bounding box center [191, 149] width 271 height 20
click at [574, 46] on img at bounding box center [567, 45] width 22 height 22
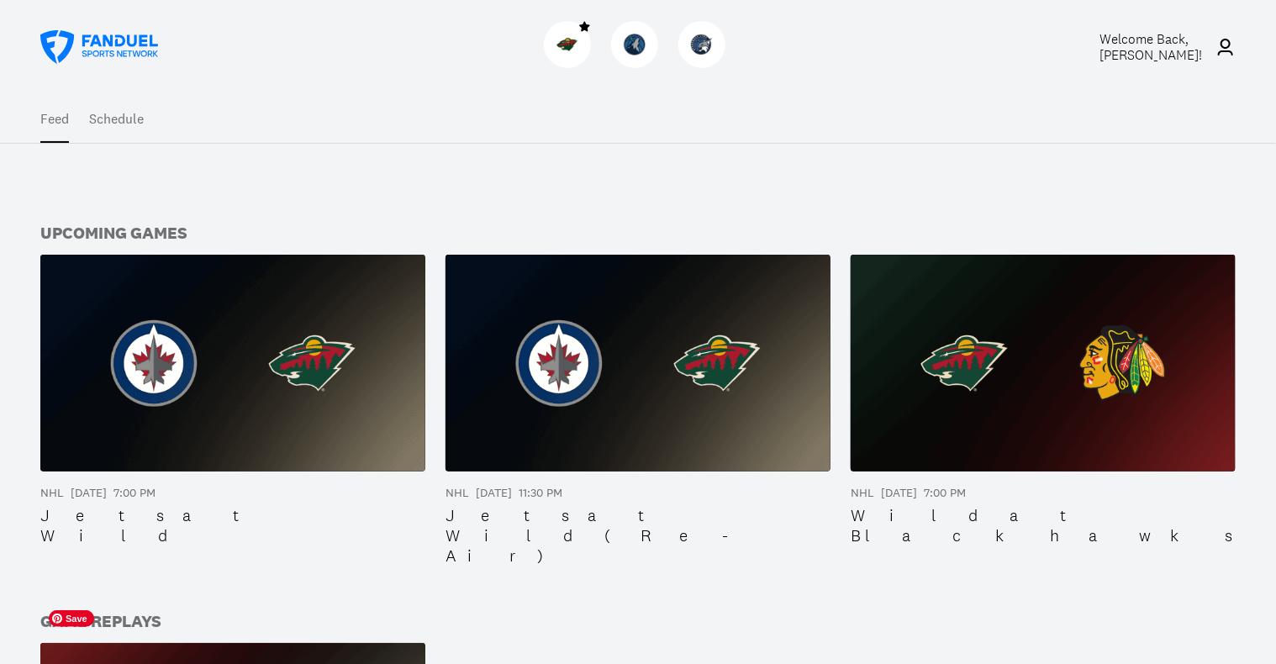
scroll to position [168, 0]
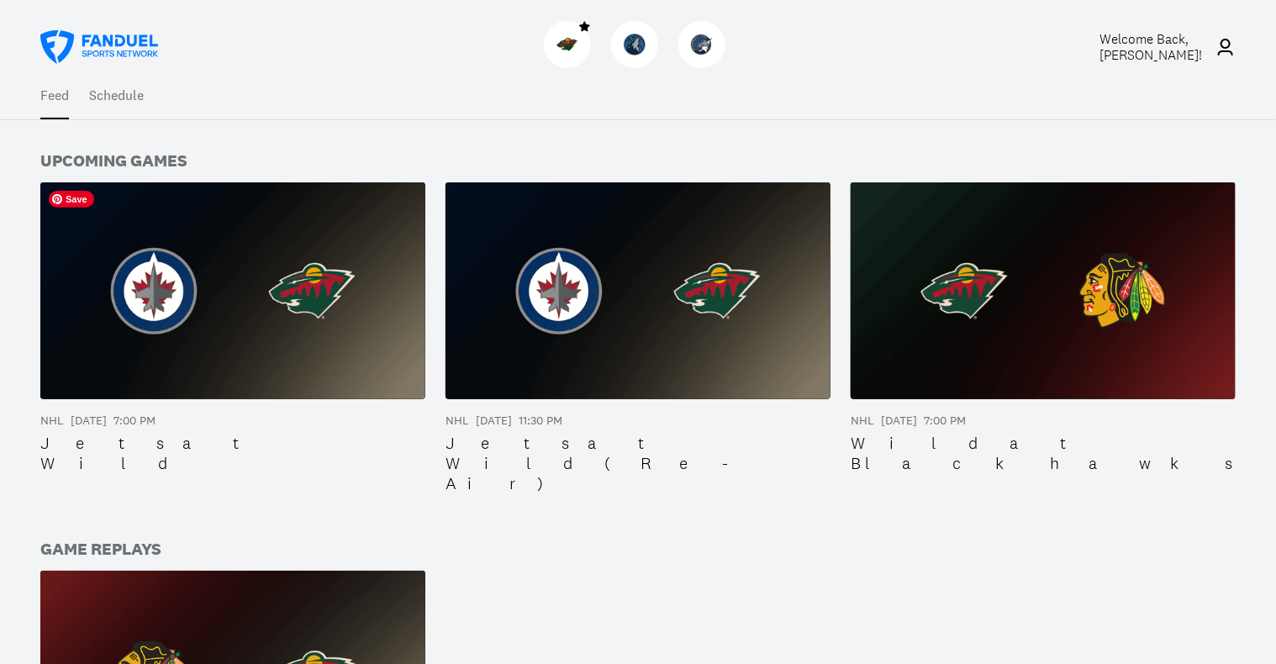
click at [158, 317] on img at bounding box center [232, 290] width 385 height 217
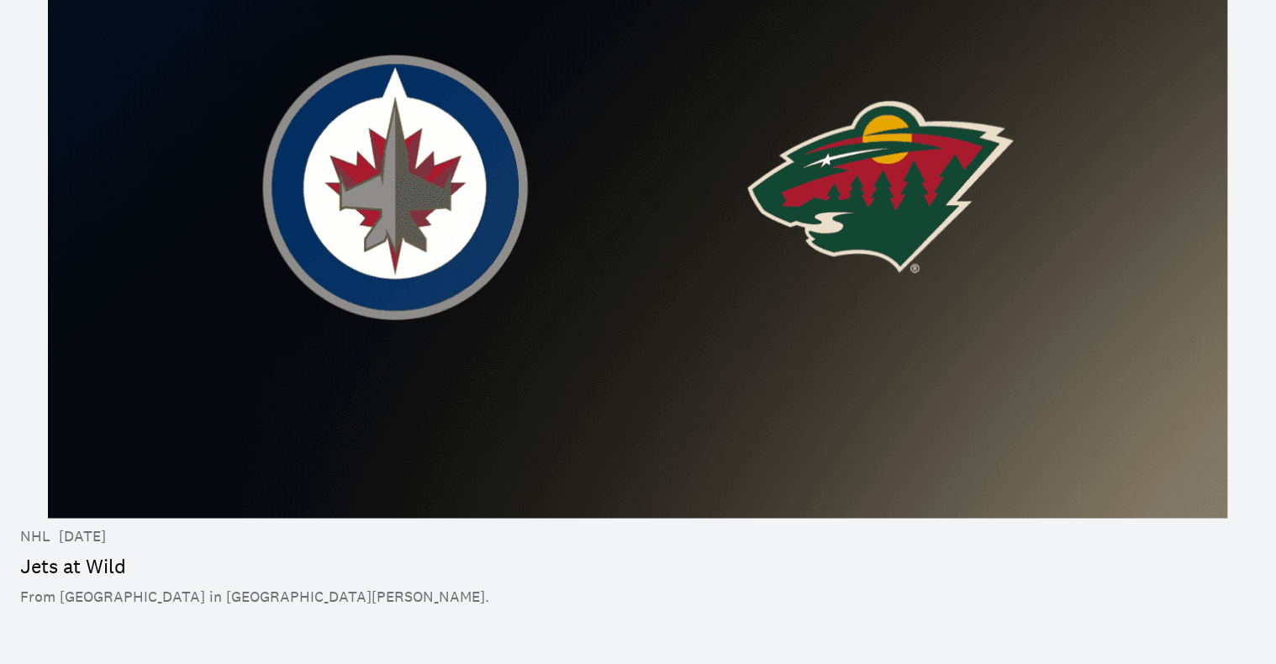
scroll to position [84, 0]
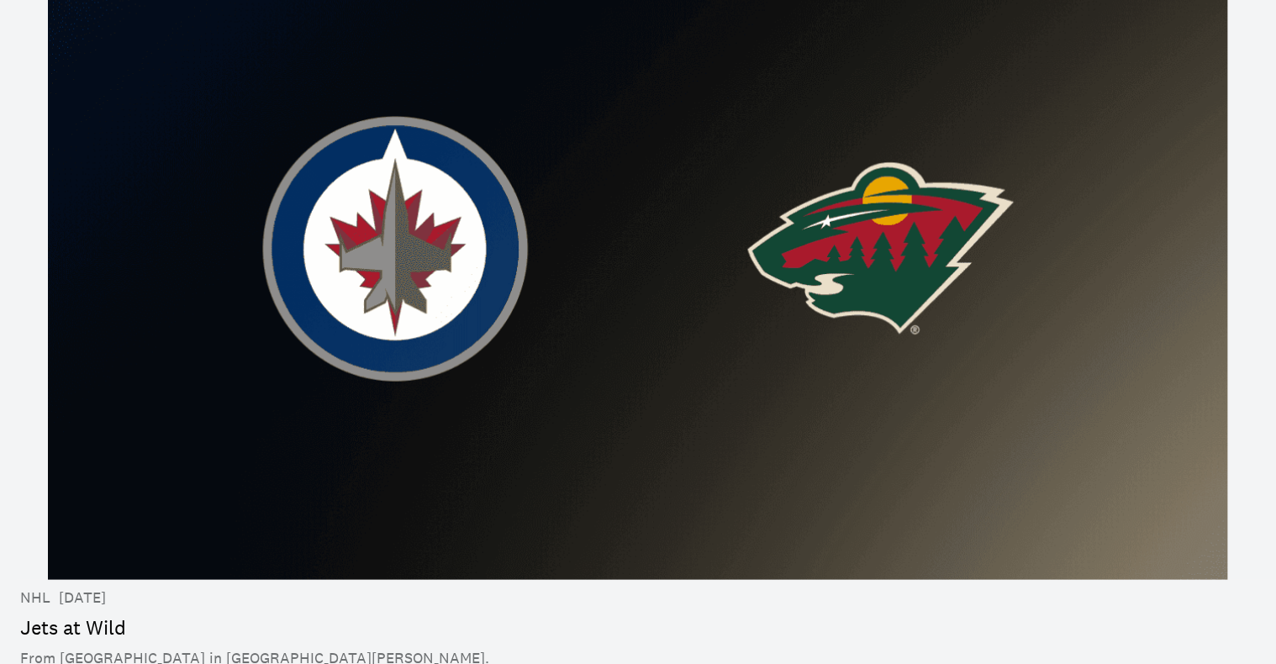
click at [382, 339] on img at bounding box center [638, 248] width 1180 height 664
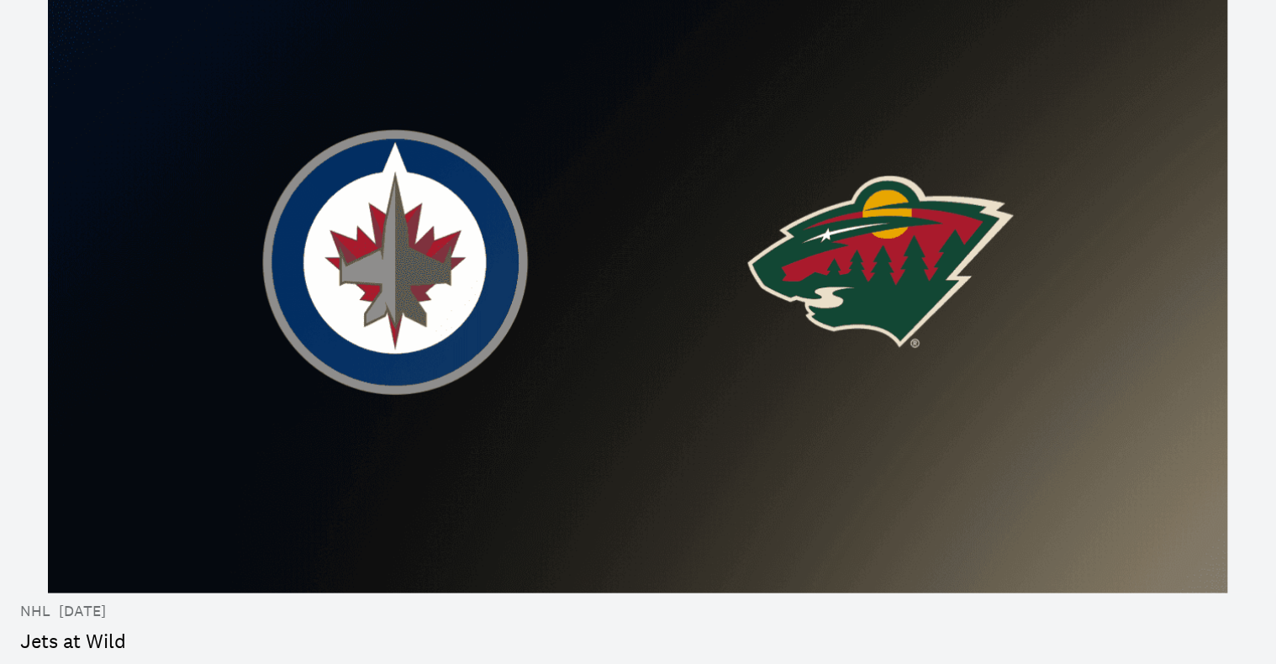
scroll to position [0, 0]
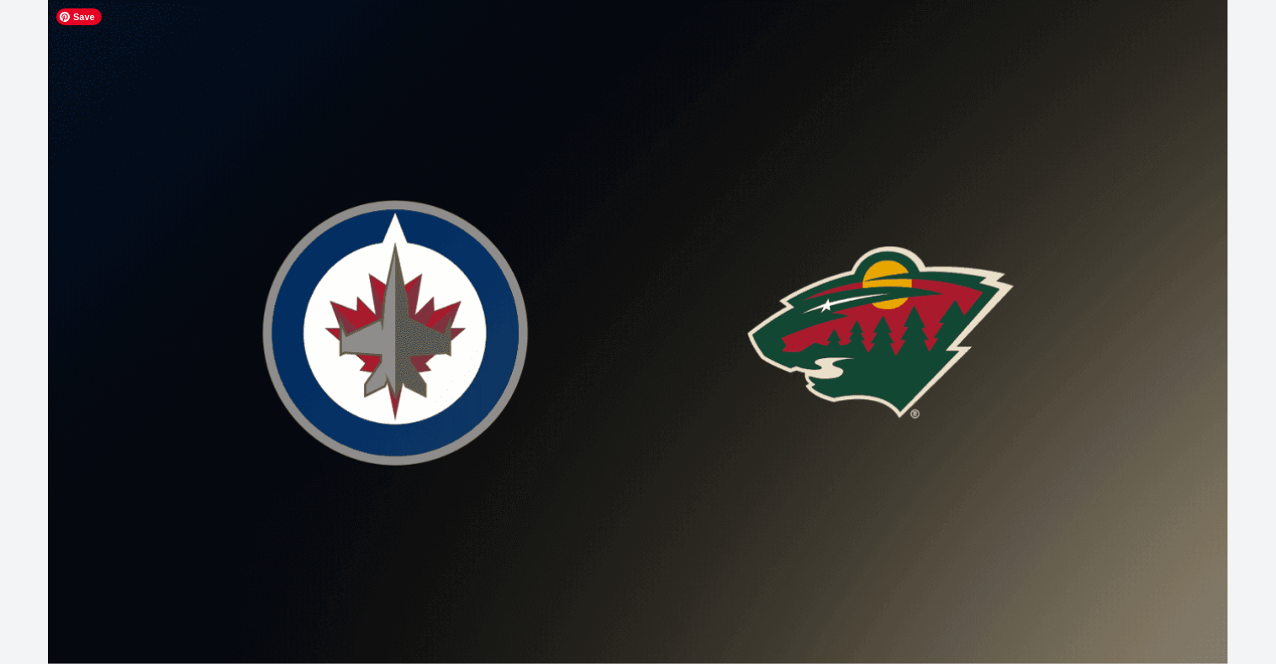
click at [672, 291] on img at bounding box center [638, 332] width 1180 height 664
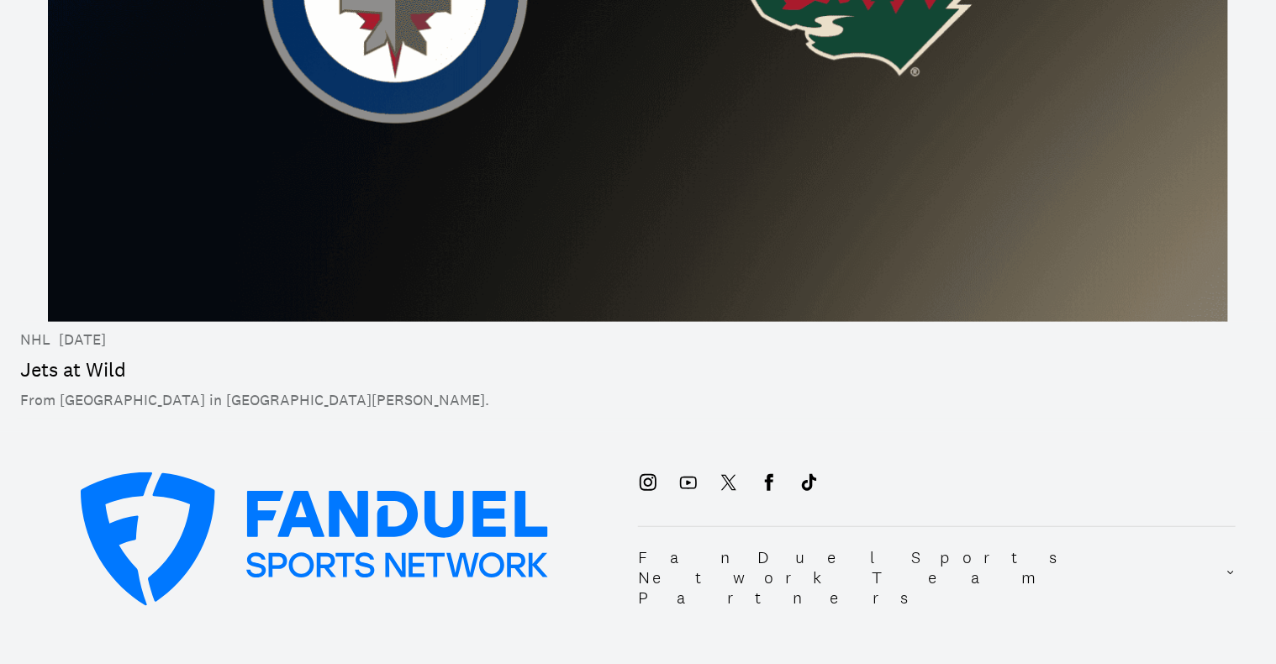
scroll to position [340, 0]
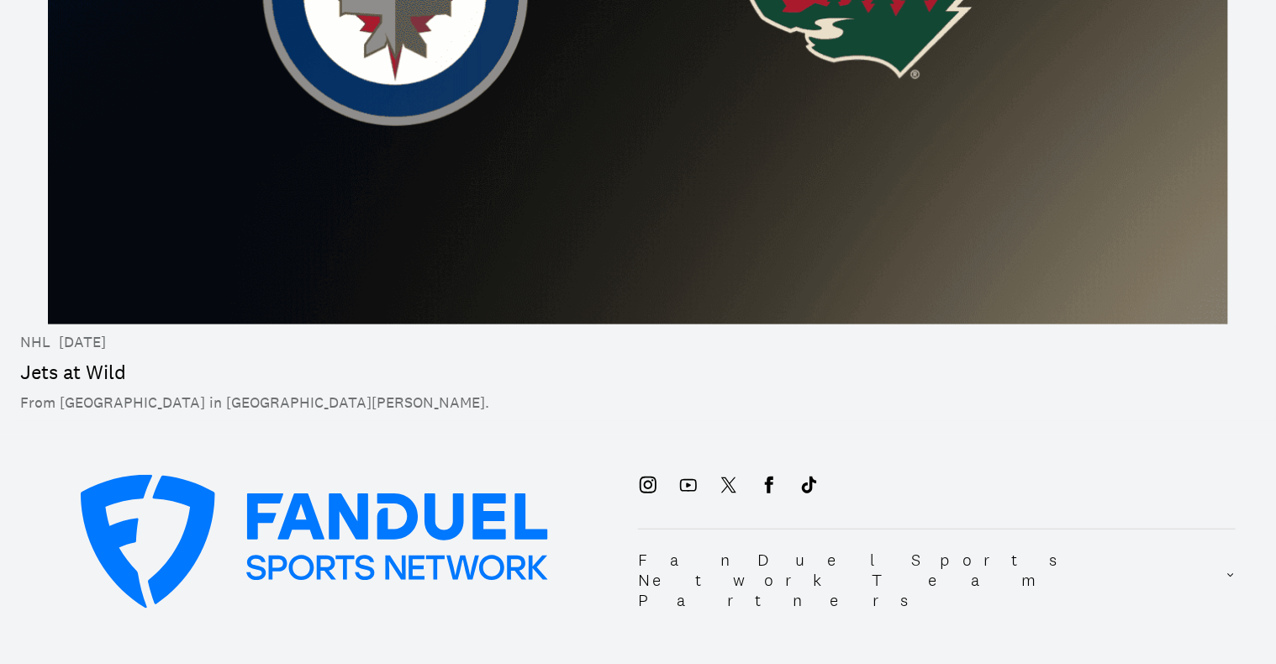
click at [114, 377] on h3 "Jets at Wild" at bounding box center [73, 373] width 106 height 24
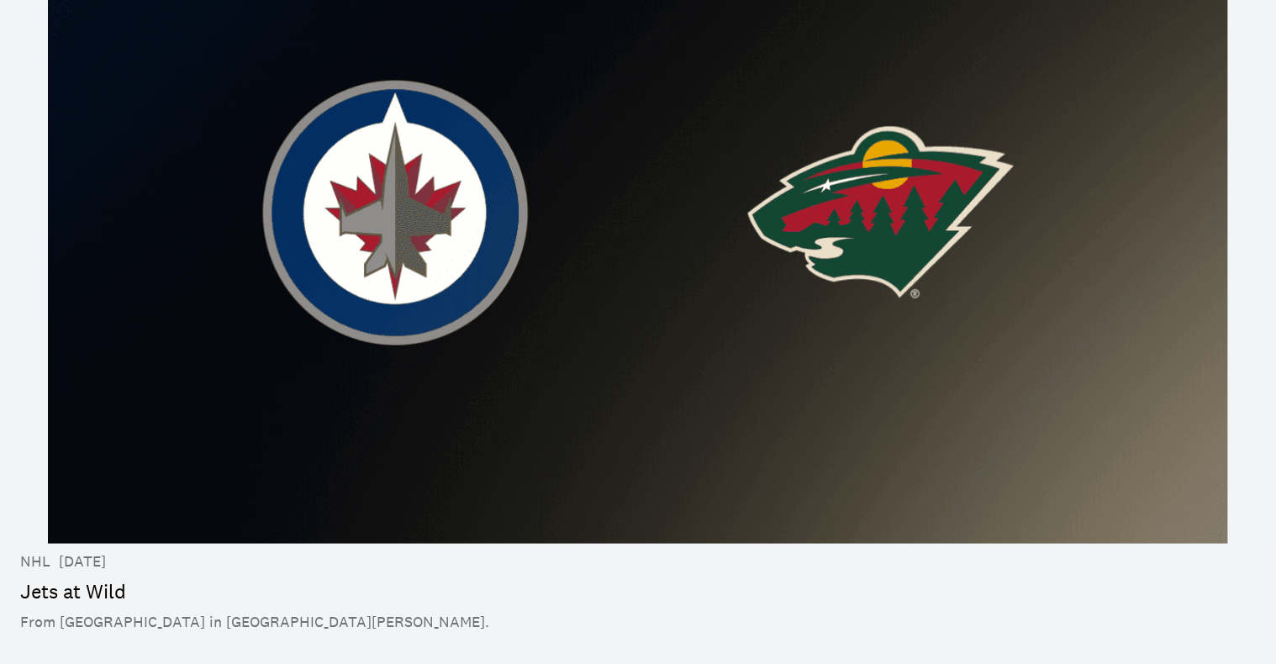
scroll to position [252, 0]
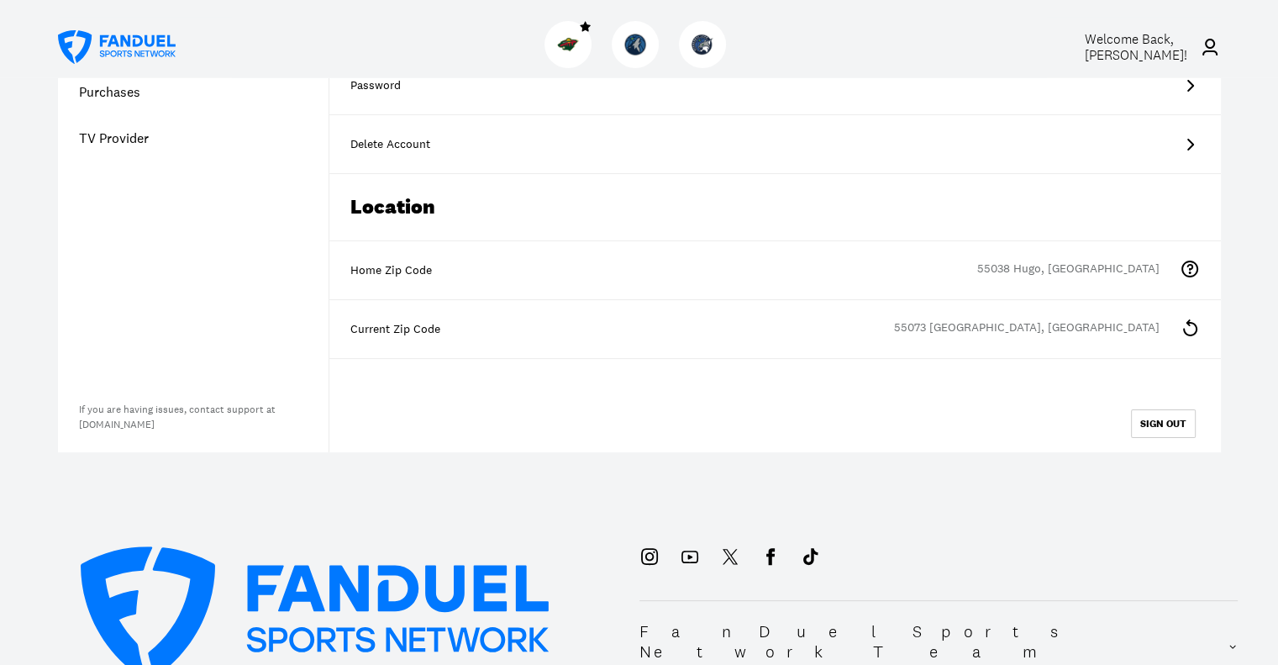
scroll to position [168, 0]
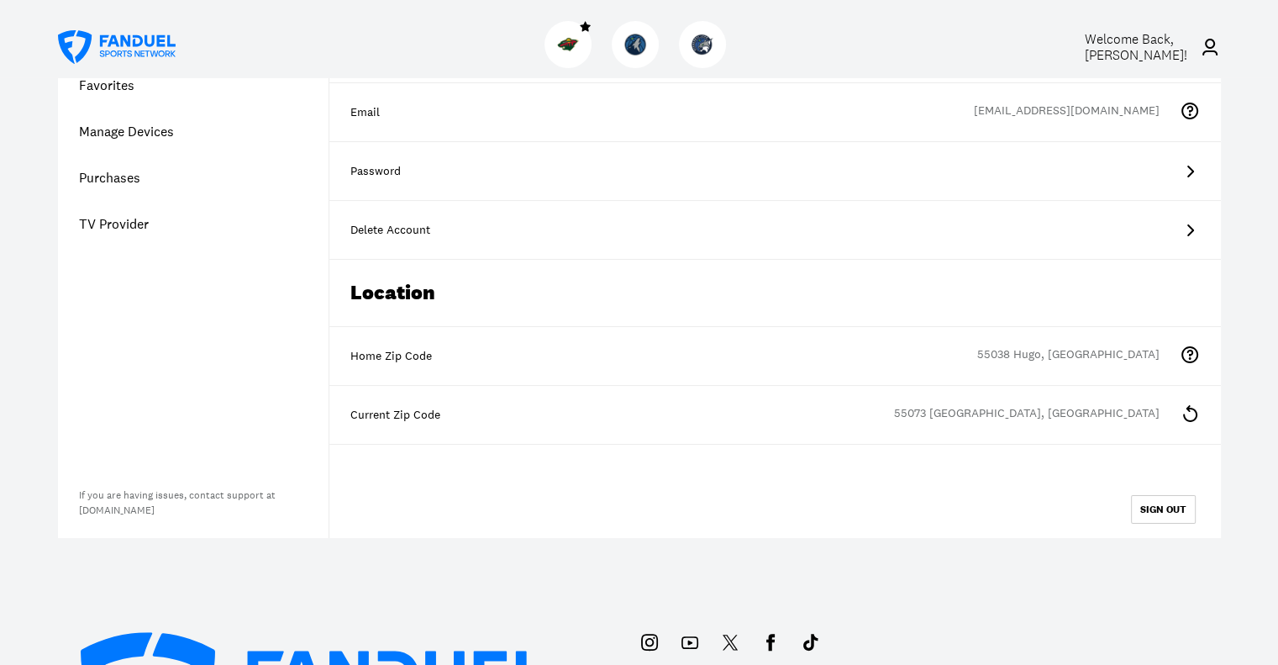
click at [1188, 408] on icon at bounding box center [1190, 413] width 14 height 17
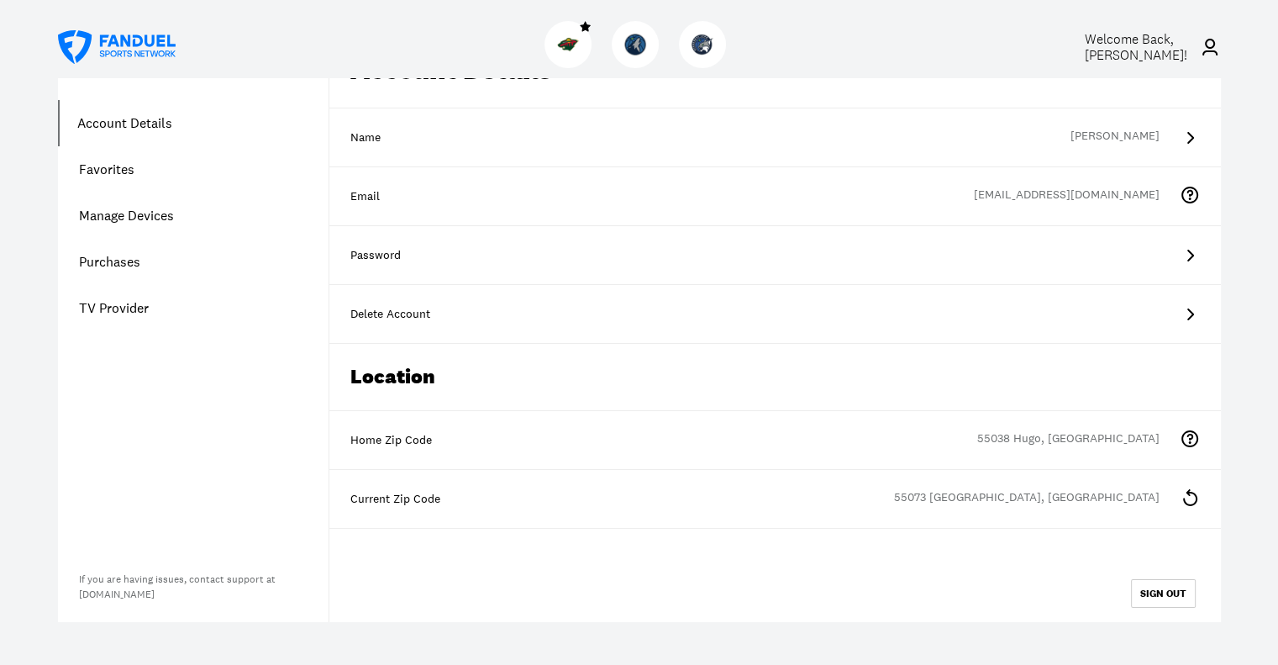
scroll to position [0, 0]
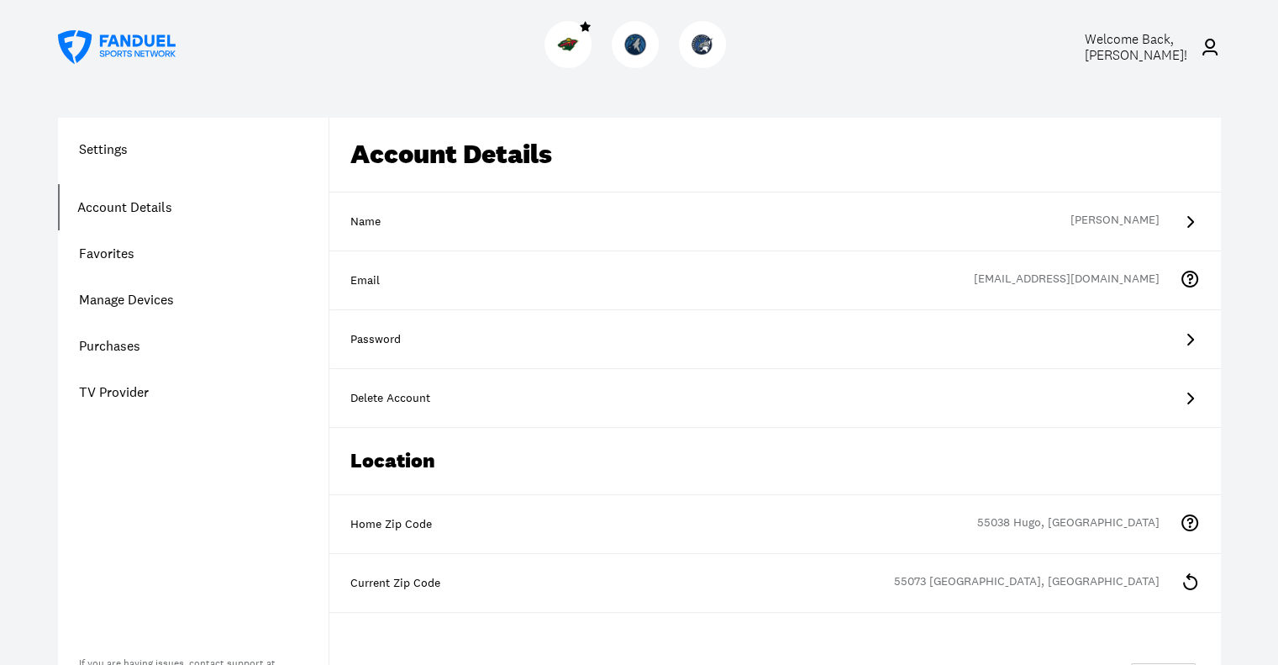
click at [556, 36] on div at bounding box center [568, 44] width 47 height 47
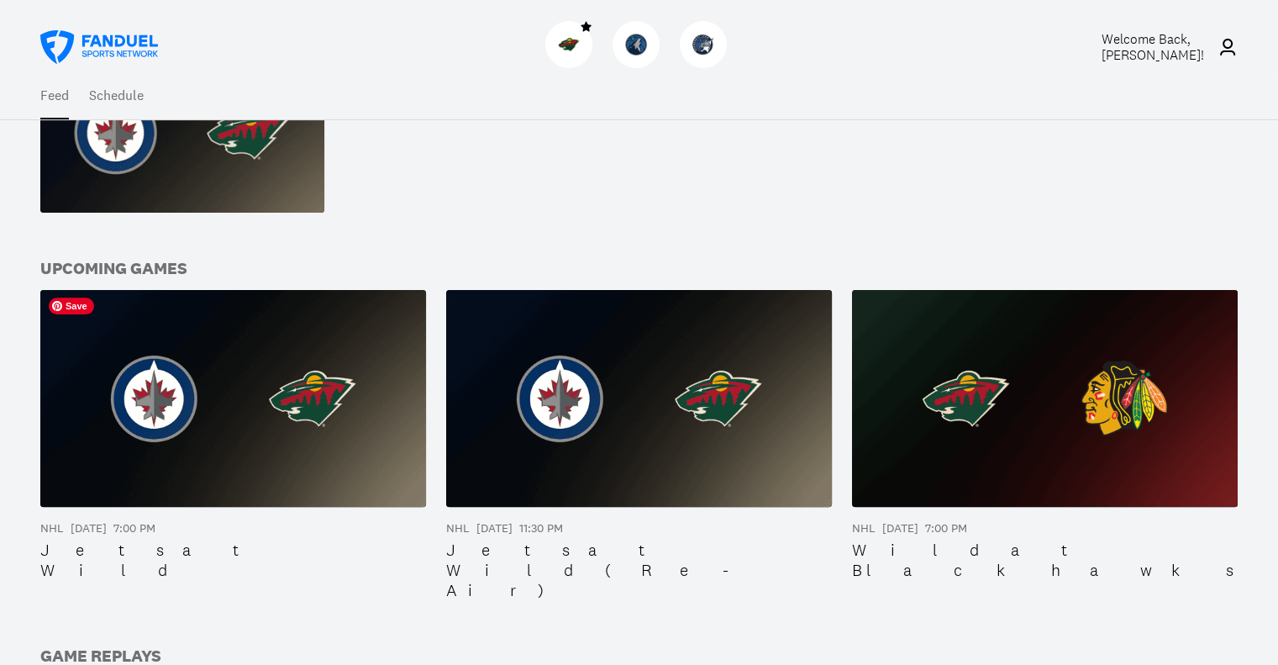
scroll to position [420, 0]
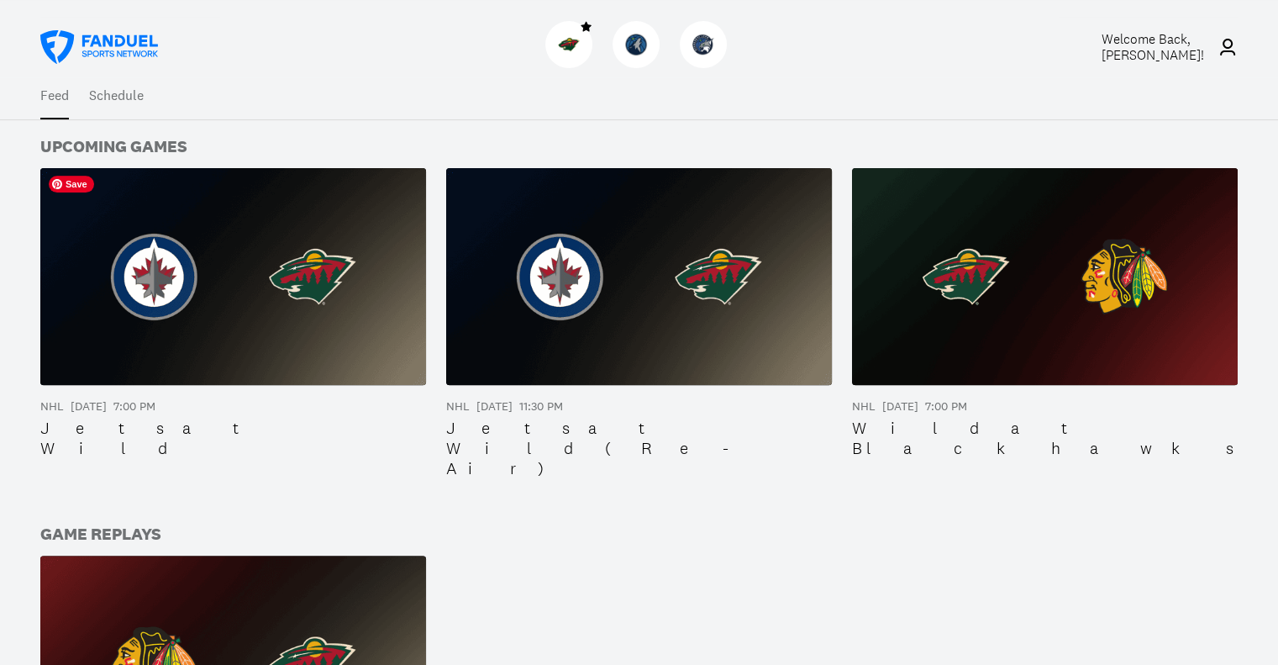
click at [237, 271] on img at bounding box center [233, 276] width 386 height 217
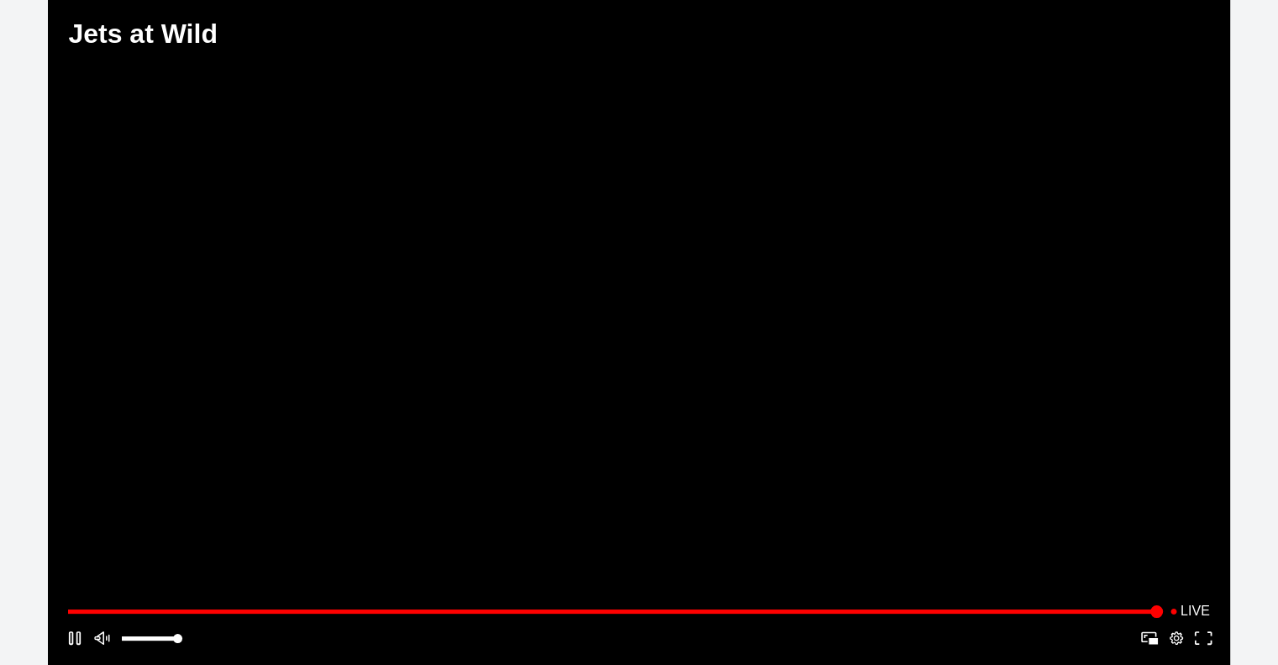
click at [1249, 73] on div "**********" at bounding box center [639, 380] width 1278 height 761
click at [1262, 125] on div "**********" at bounding box center [639, 380] width 1278 height 761
click at [1246, 96] on div "**********" at bounding box center [639, 380] width 1278 height 761
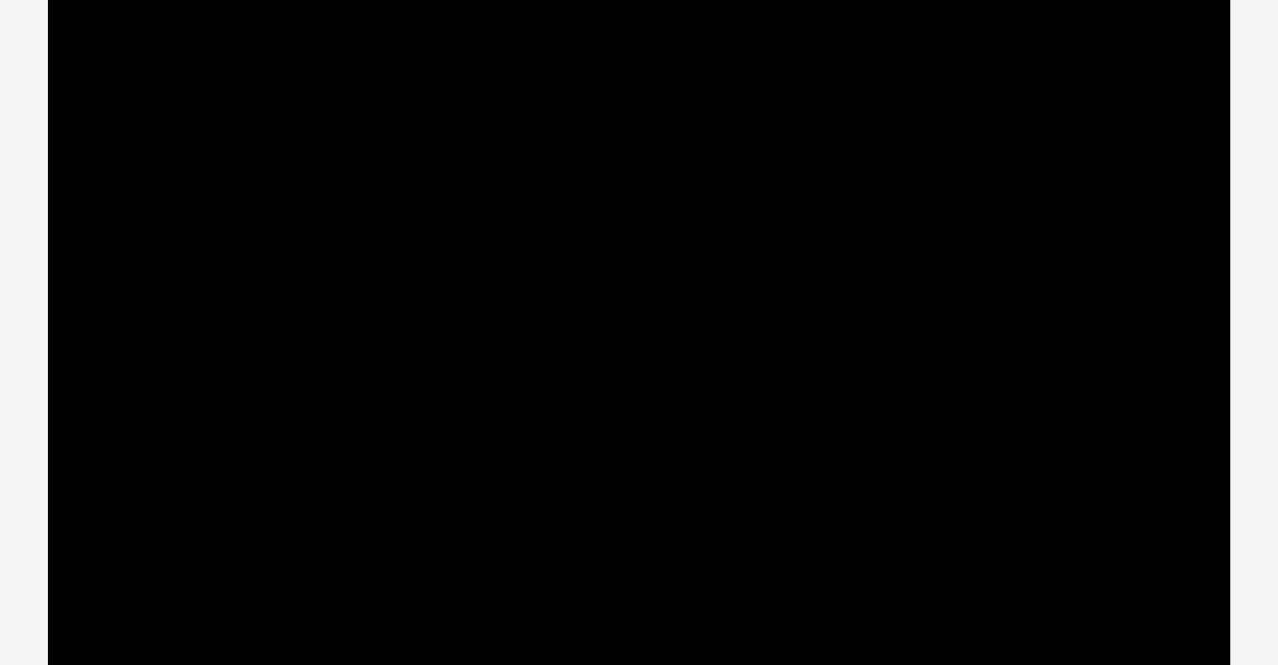
click at [1185, 96] on div "Play/Pause" at bounding box center [639, 332] width 1182 height 665
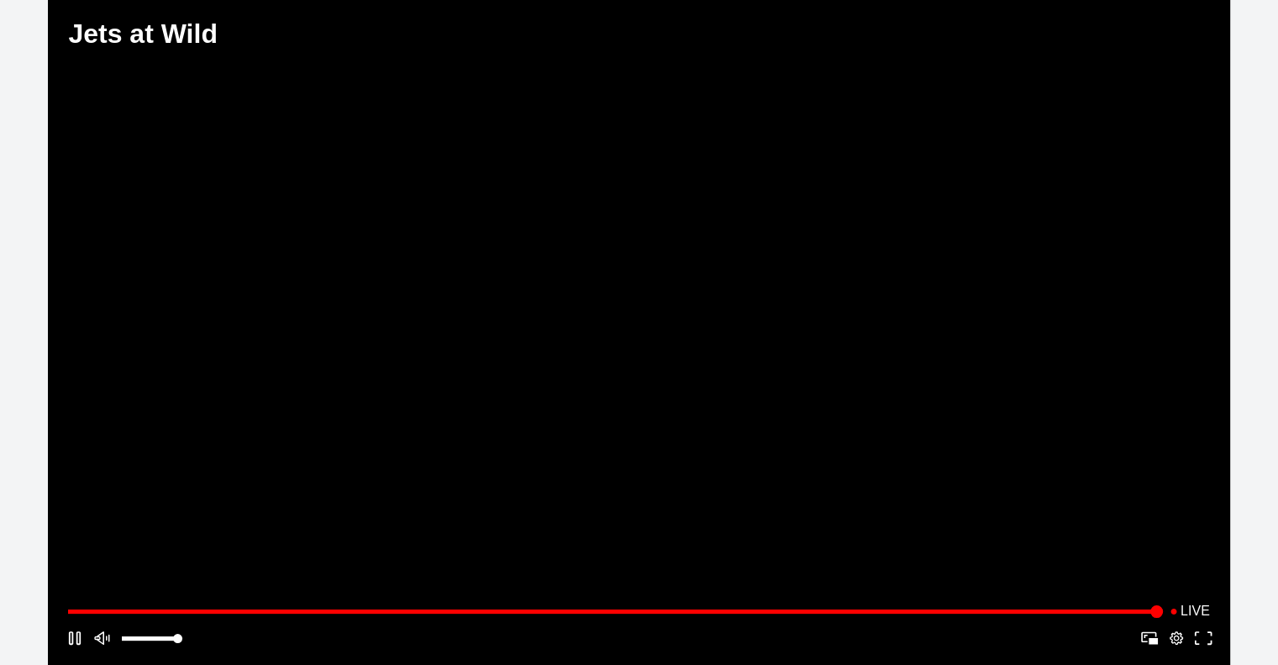
click at [1238, 136] on div "**********" at bounding box center [639, 380] width 1278 height 761
click at [735, 83] on div "Play/Pause" at bounding box center [639, 332] width 1182 height 665
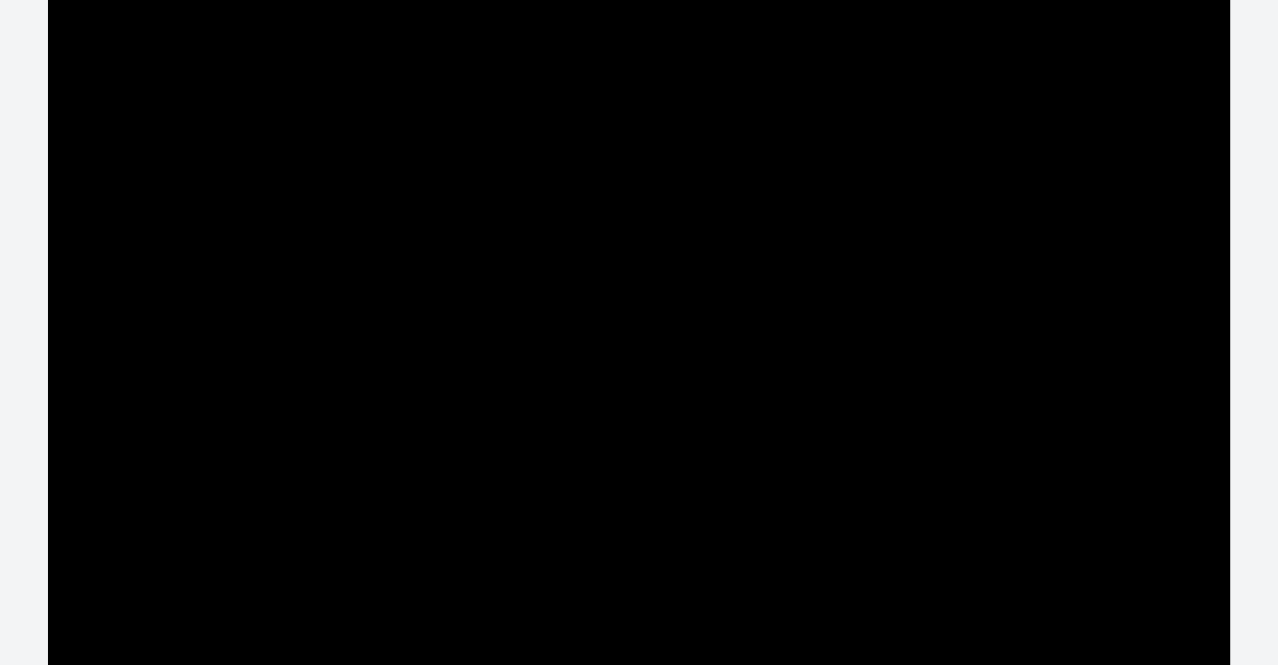
click at [857, 172] on button "Play/Pause" at bounding box center [642, 332] width 928 height 411
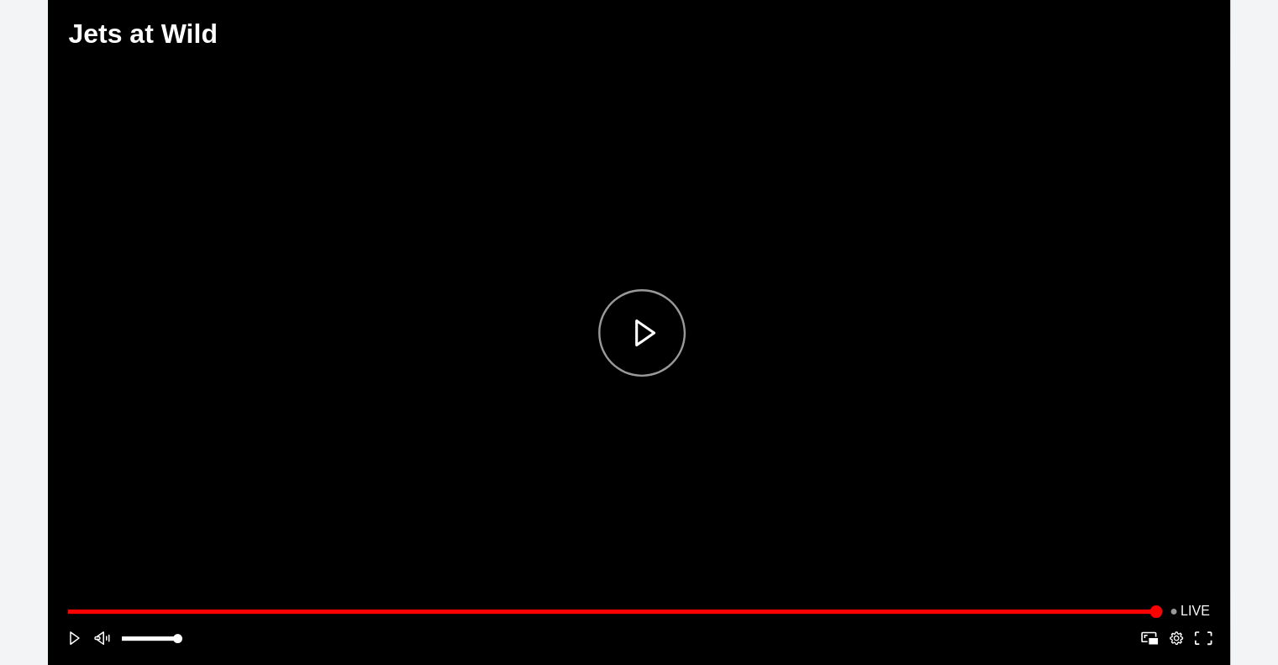
click at [1066, 421] on div "Play" at bounding box center [642, 332] width 921 height 404
click at [1255, 100] on div "**********" at bounding box center [639, 380] width 1278 height 761
click at [995, 587] on div "**********" at bounding box center [639, 624] width 1182 height 81
click at [939, 345] on button "Play/Pause" at bounding box center [642, 332] width 928 height 411
